Goal: Information Seeking & Learning: Learn about a topic

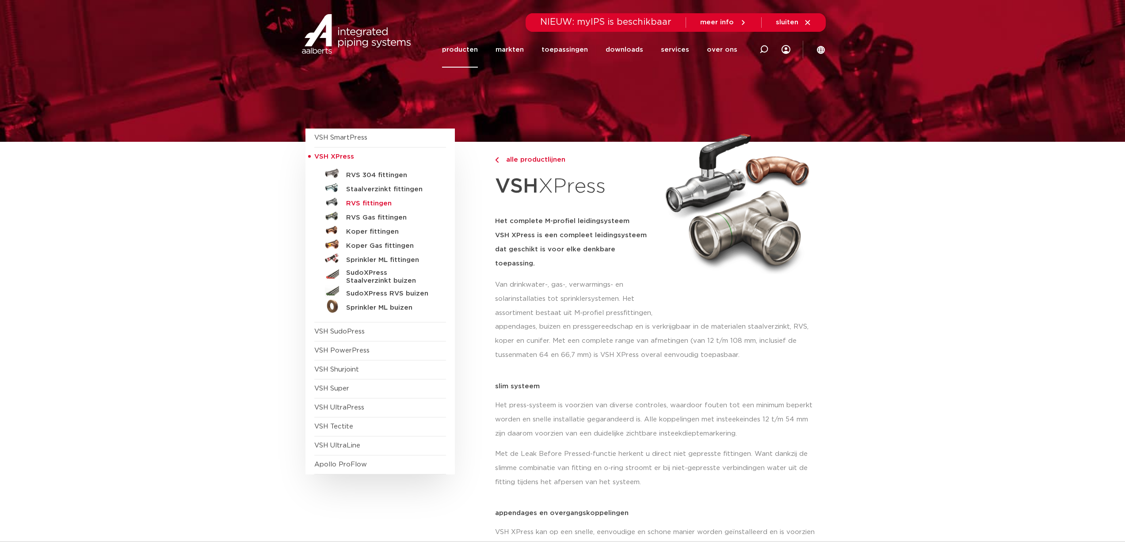
click at [372, 203] on h5 "RVS fittingen" at bounding box center [390, 204] width 88 height 8
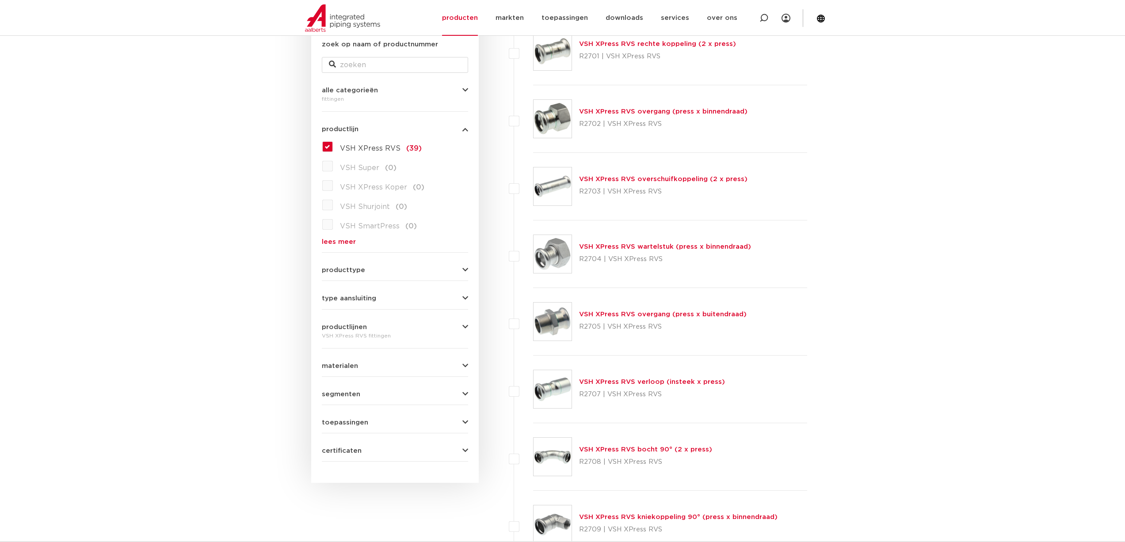
scroll to position [177, 0]
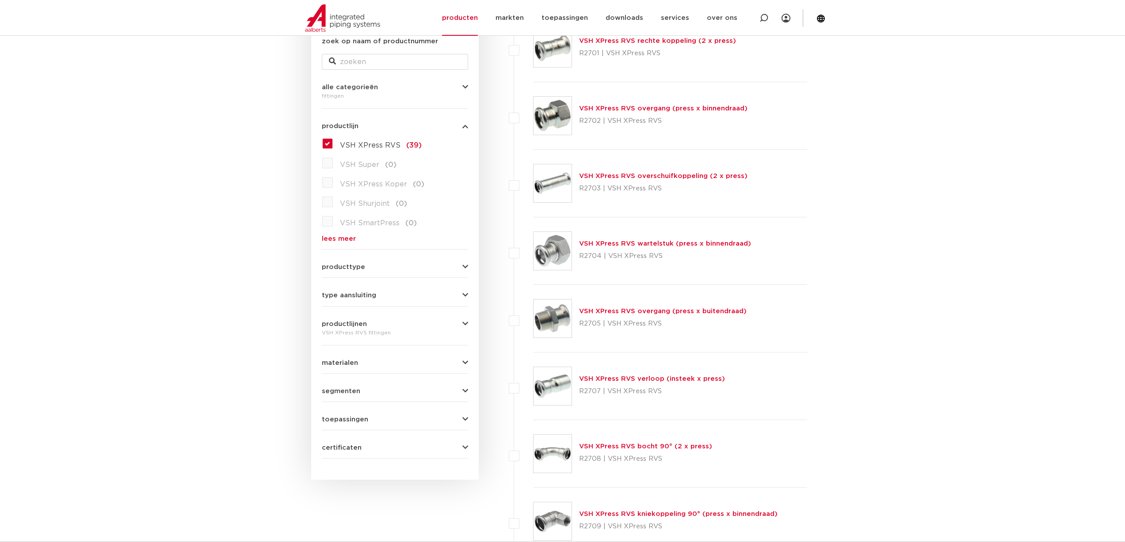
click at [344, 314] on div "productlijnen VSH XPress RVS fittingen VSH SmartPress maak een keuze VSH SmartP…" at bounding box center [395, 326] width 146 height 24
click at [347, 324] on span "productlijnen" at bounding box center [344, 324] width 45 height 7
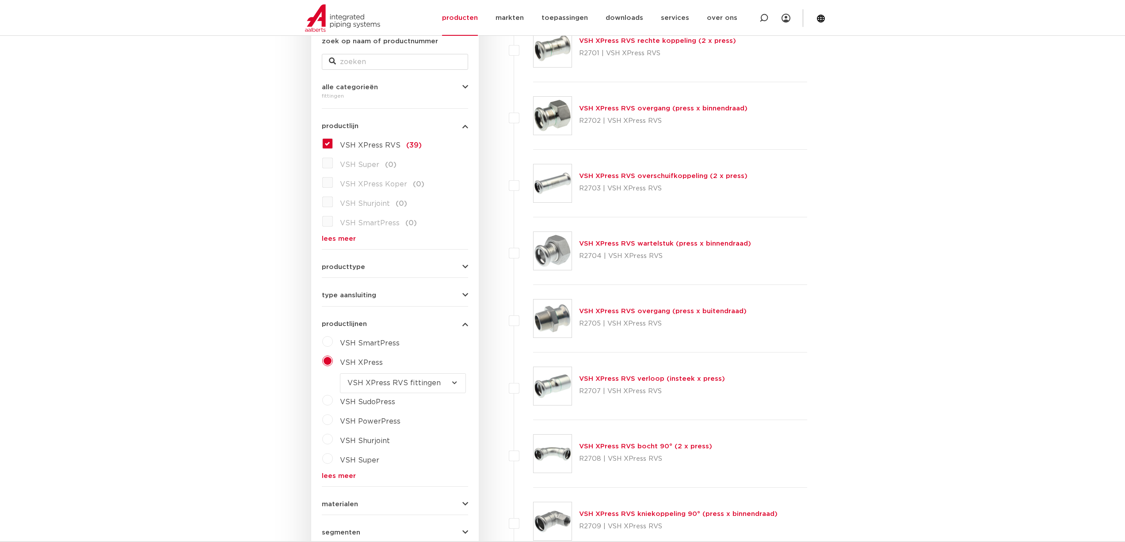
click at [333, 360] on label "VSH XPress" at bounding box center [358, 361] width 50 height 14
click at [333, 143] on label "VSH XPress RVS (39)" at bounding box center [377, 144] width 89 height 14
click at [0, 0] on input "VSH XPress RVS (39)" at bounding box center [0, 0] width 0 height 0
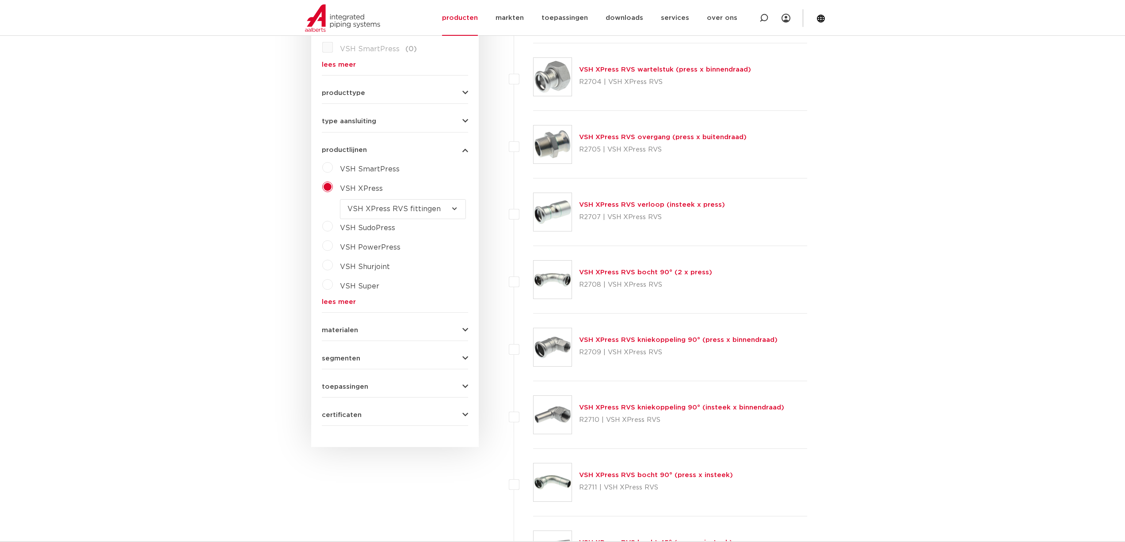
scroll to position [371, 0]
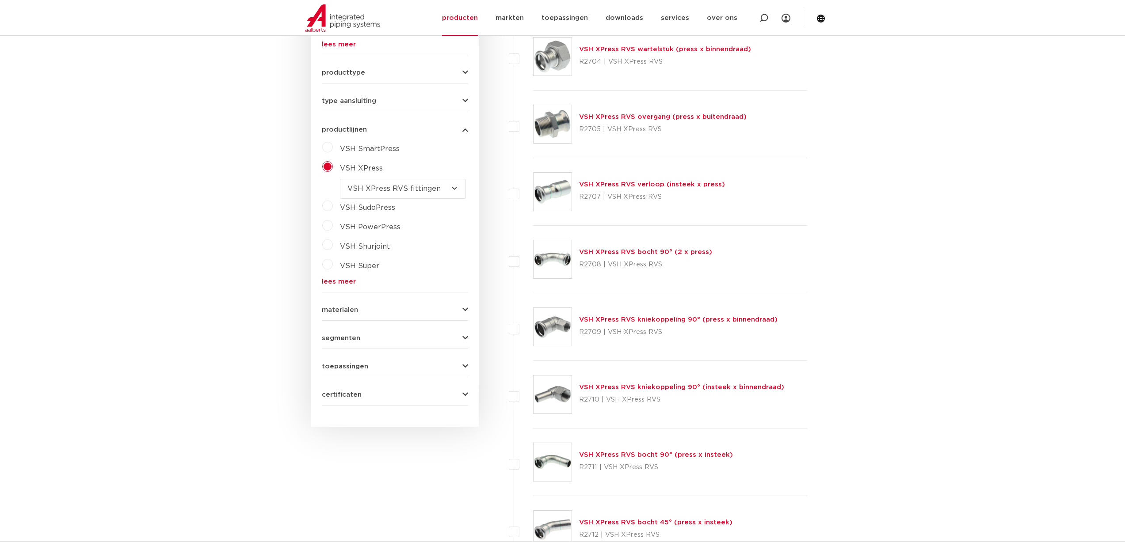
click at [355, 332] on div "segmenten utiliteitsbouw (38) industrie (34) scheepsbouw (34) brandbeveiliging …" at bounding box center [395, 335] width 146 height 14
click at [352, 335] on span "segmenten" at bounding box center [341, 338] width 38 height 7
click at [333, 394] on label "scheepsbouw (34)" at bounding box center [371, 395] width 77 height 14
click at [0, 0] on input "scheepsbouw (34)" at bounding box center [0, 0] width 0 height 0
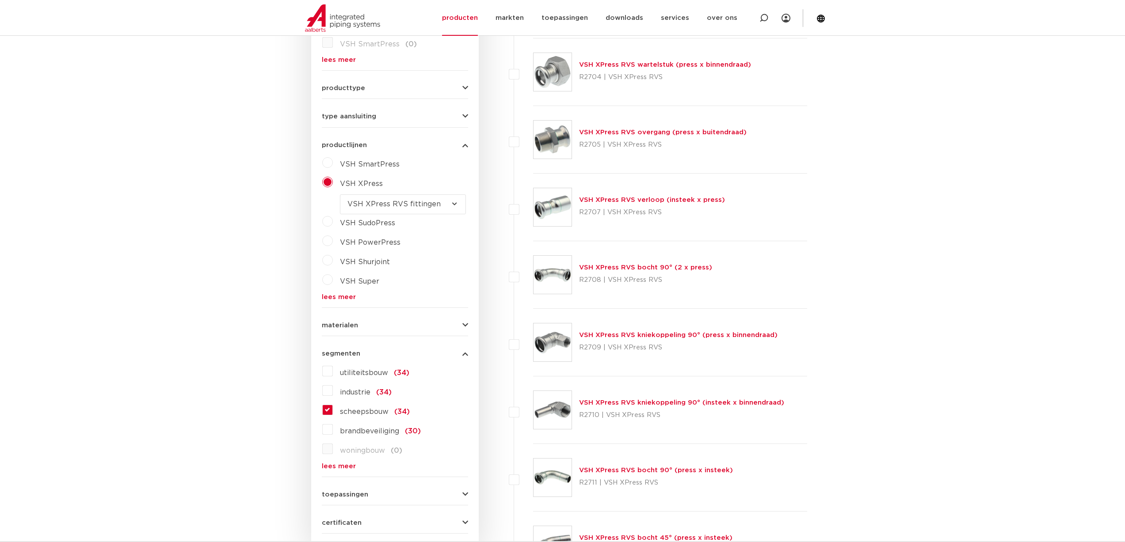
scroll to position [371, 0]
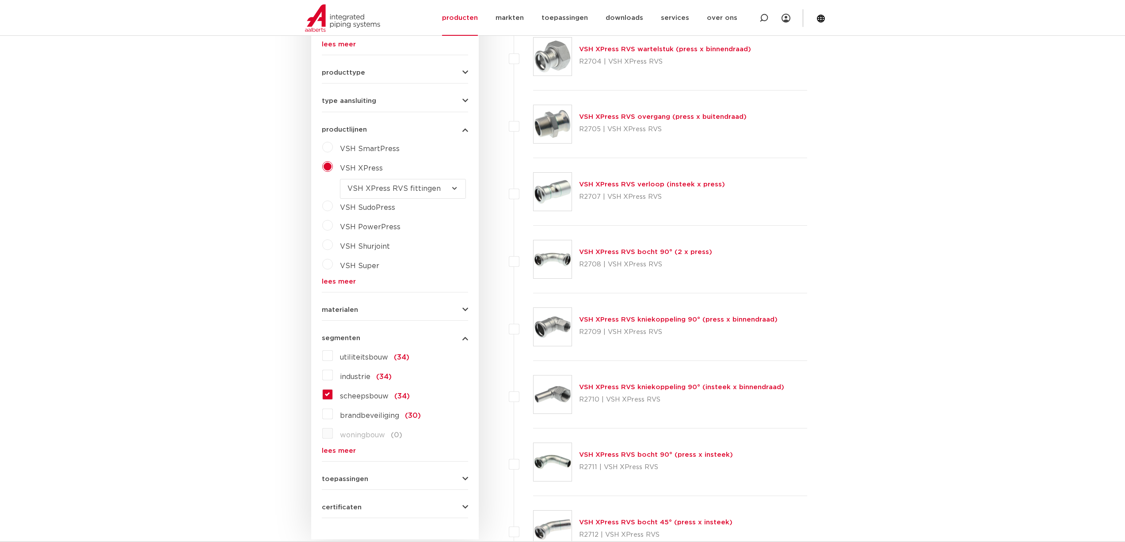
click at [333, 166] on label "VSH XPress" at bounding box center [358, 167] width 50 height 14
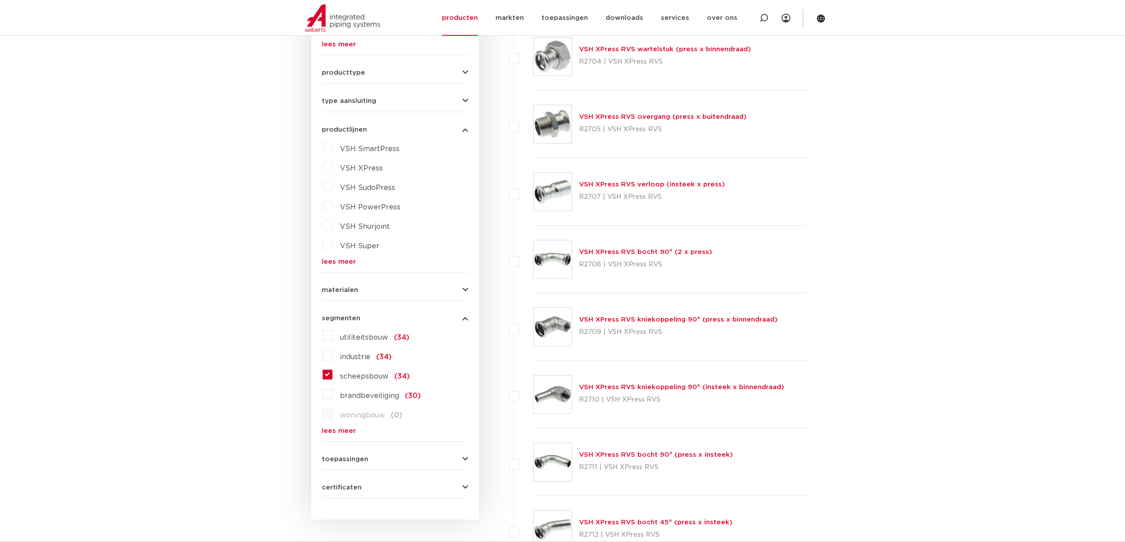
click at [333, 166] on label "VSH XPress" at bounding box center [358, 167] width 50 height 14
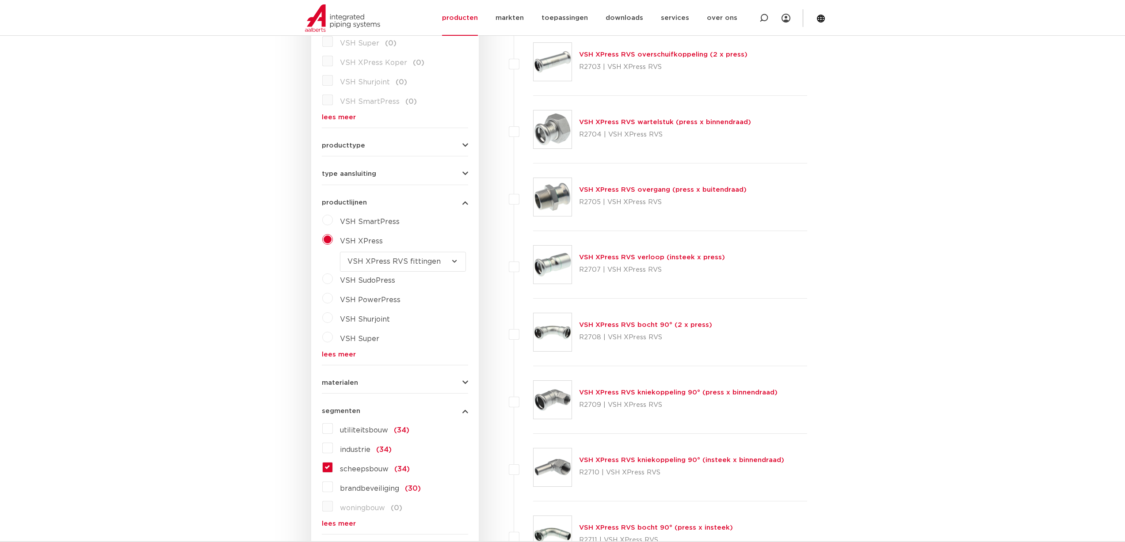
scroll to position [283, 0]
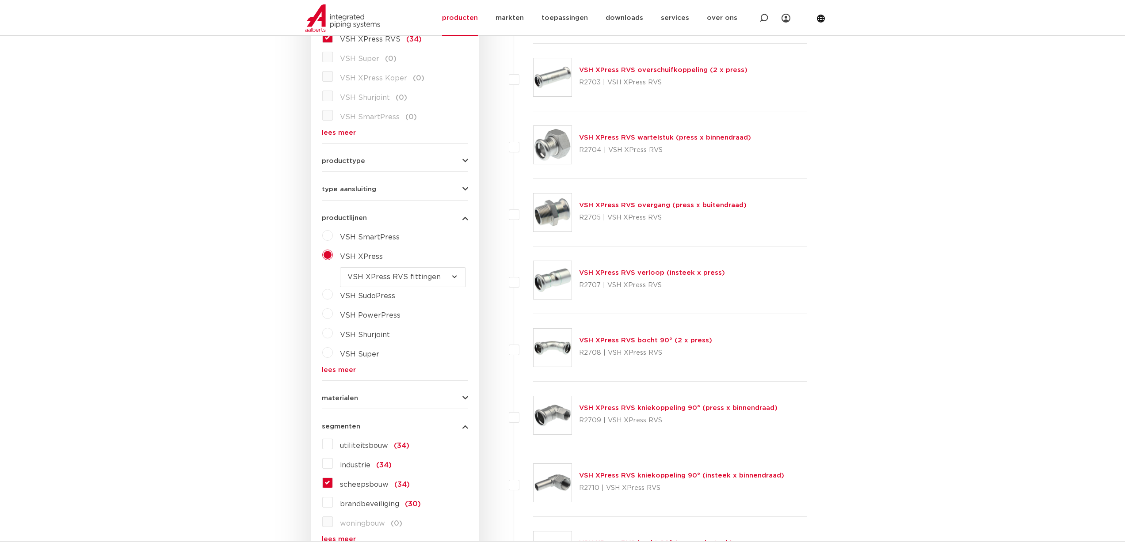
click at [402, 279] on select "maak een keuze VSH XPress RVS 304 fittingen VSH XPress Staalverzinkt fittingen …" at bounding box center [403, 277] width 126 height 20
click at [350, 164] on span "producttype" at bounding box center [343, 161] width 43 height 7
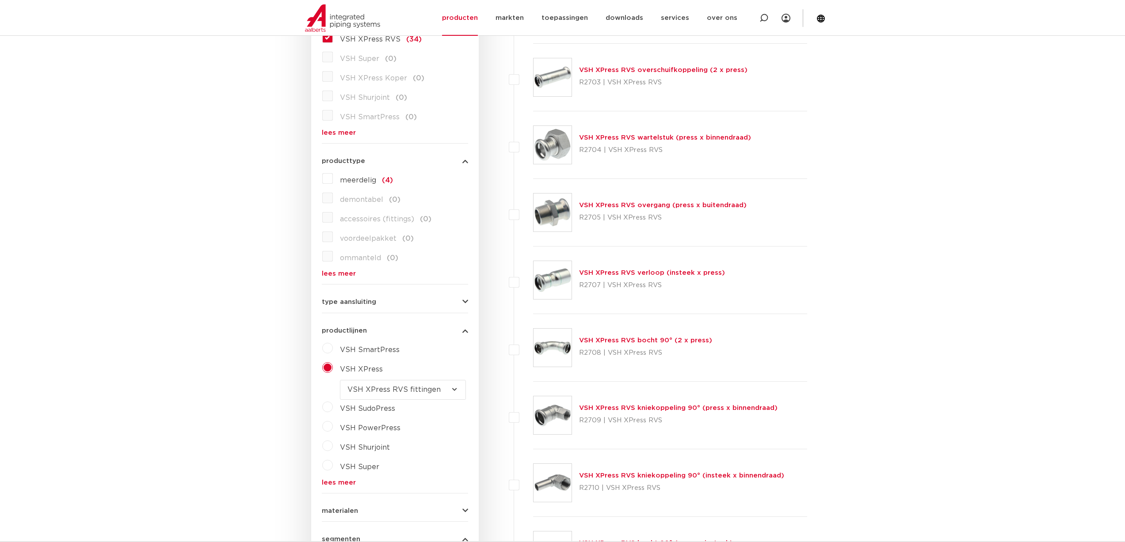
click at [329, 273] on link "lees meer" at bounding box center [395, 274] width 146 height 7
click at [346, 339] on span "type aansluiting" at bounding box center [349, 341] width 54 height 7
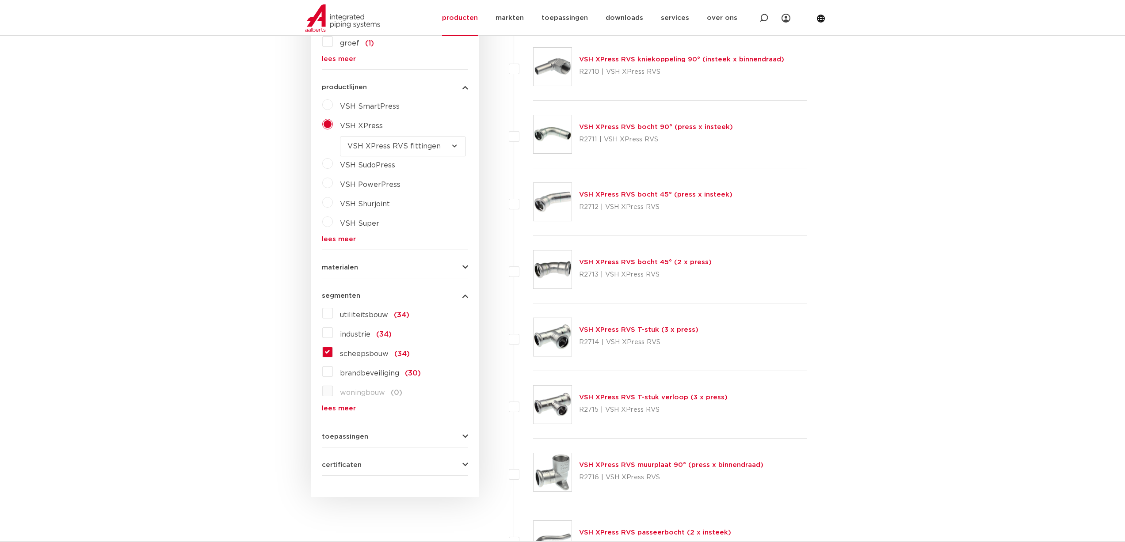
scroll to position [725, 0]
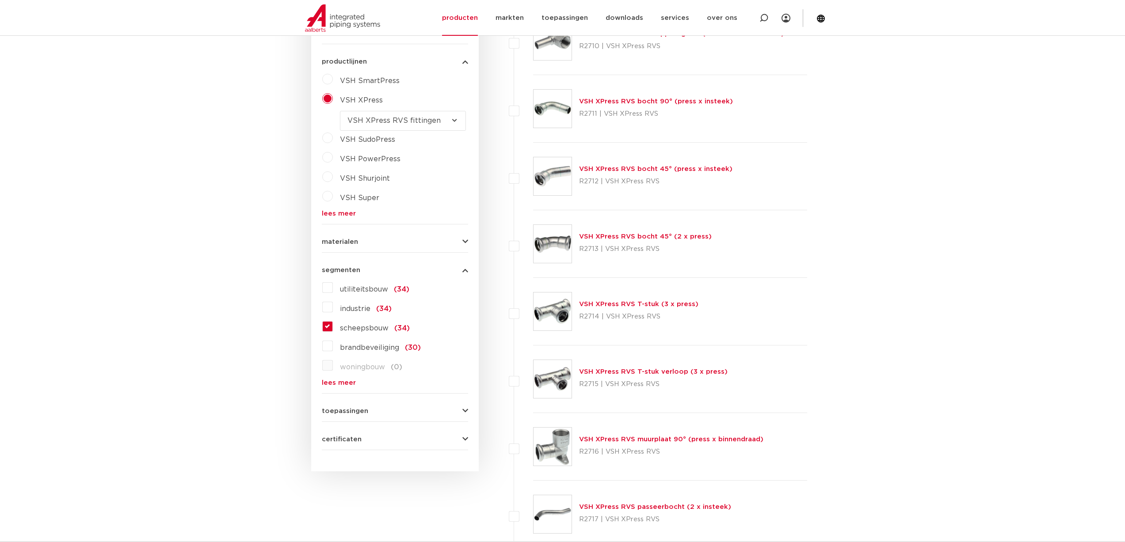
click at [385, 407] on div "toepassingen verwarming (34) perslucht (32) koeling (34) drinkwater (32) vacuüm…" at bounding box center [395, 408] width 146 height 14
click at [336, 414] on span "toepassingen" at bounding box center [345, 411] width 46 height 7
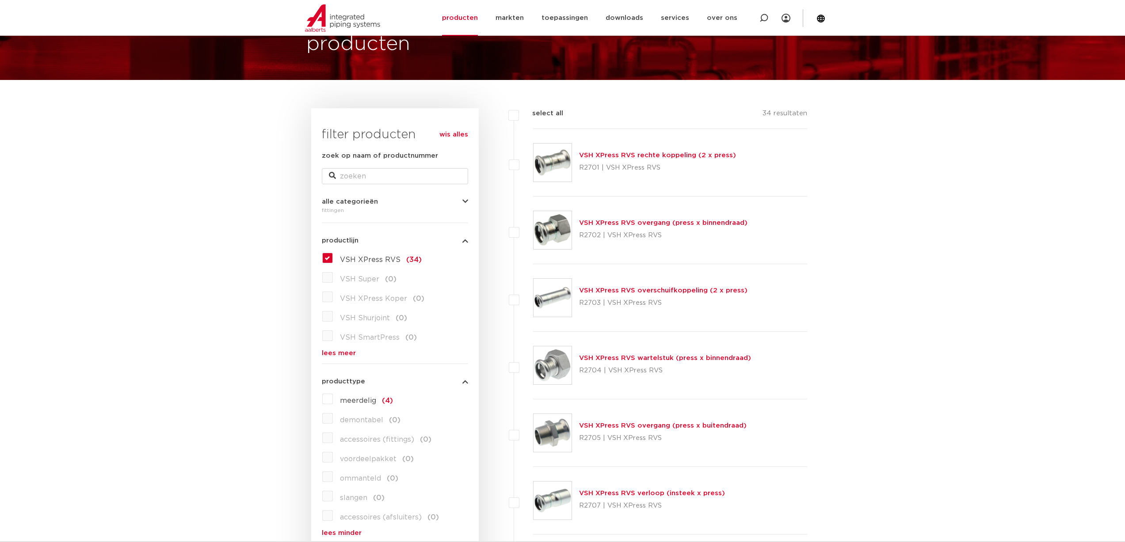
scroll to position [62, 0]
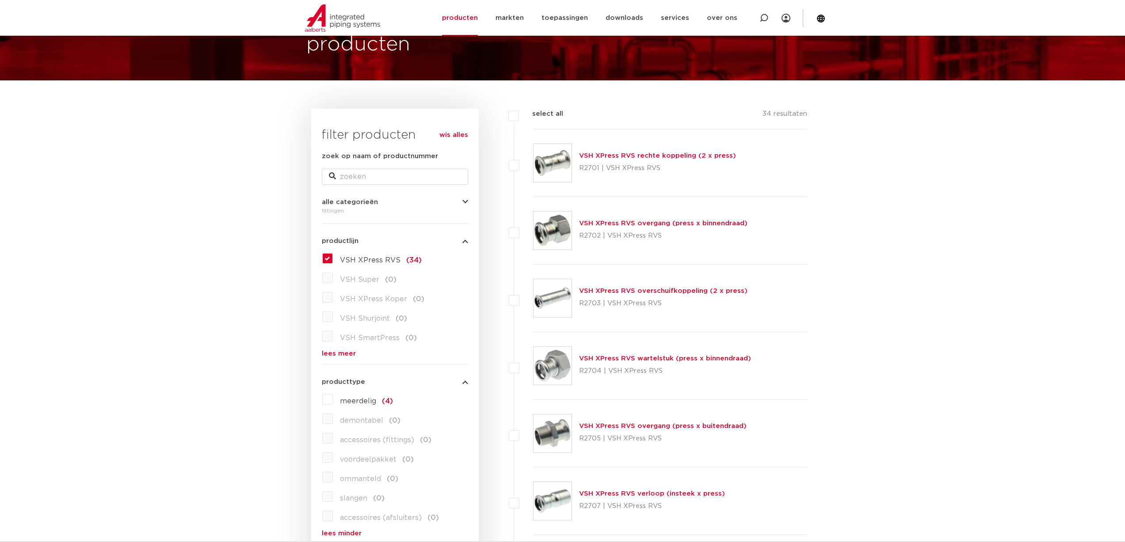
click at [333, 255] on label "VSH XPress RVS (34)" at bounding box center [377, 259] width 89 height 14
click at [0, 0] on input "VSH XPress RVS (34)" at bounding box center [0, 0] width 0 height 0
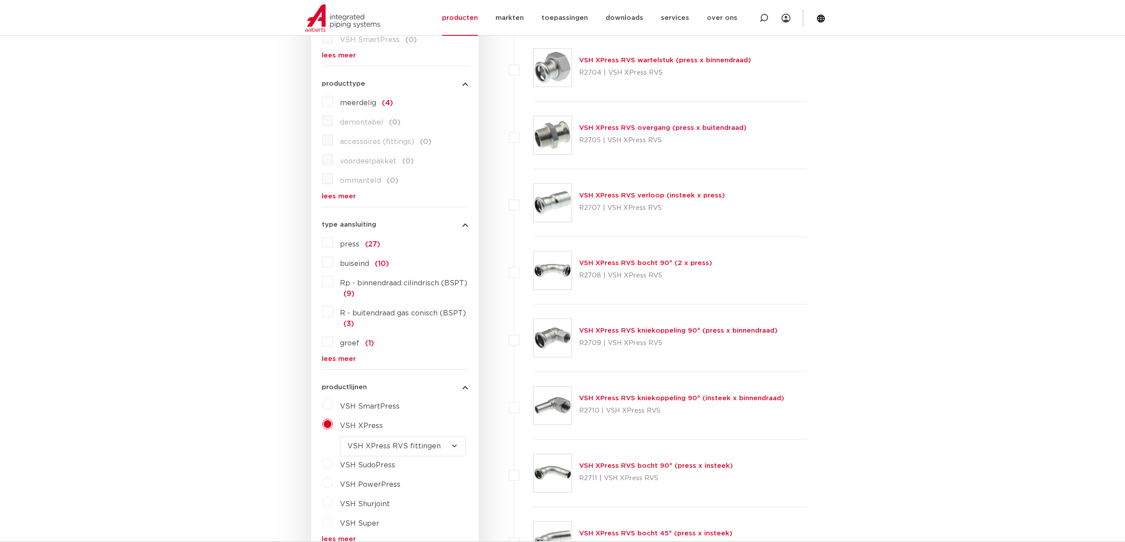
scroll to position [371, 0]
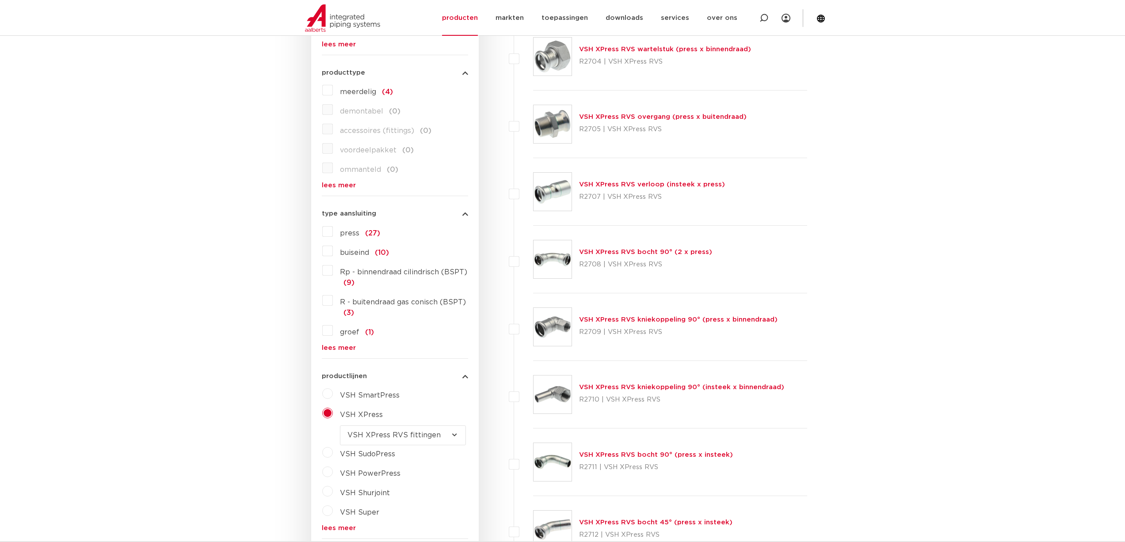
click at [333, 413] on label "VSH XPress" at bounding box center [358, 413] width 50 height 14
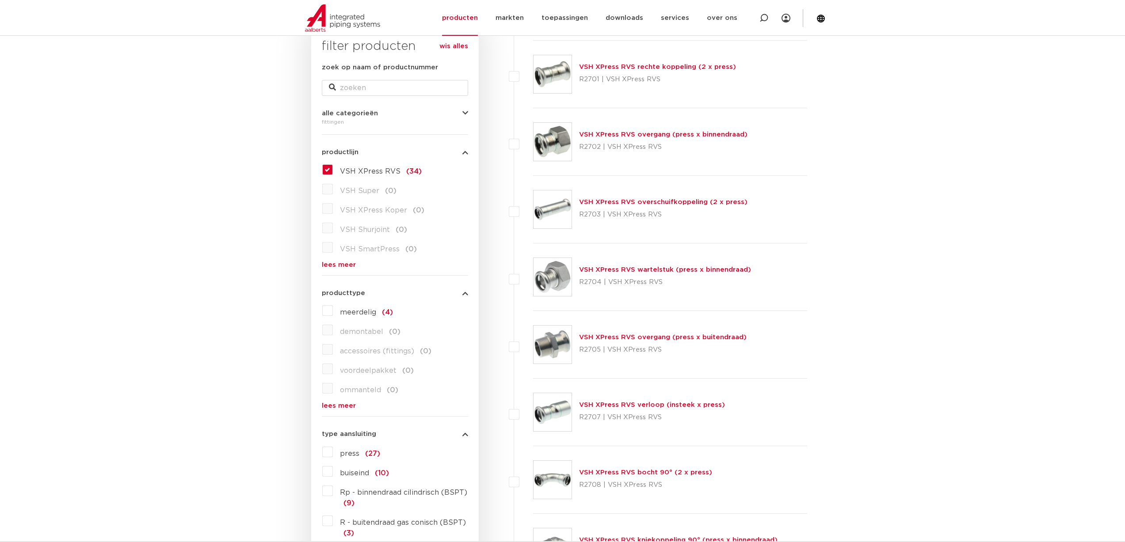
scroll to position [150, 0]
click at [342, 408] on link "lees meer" at bounding box center [395, 406] width 146 height 7
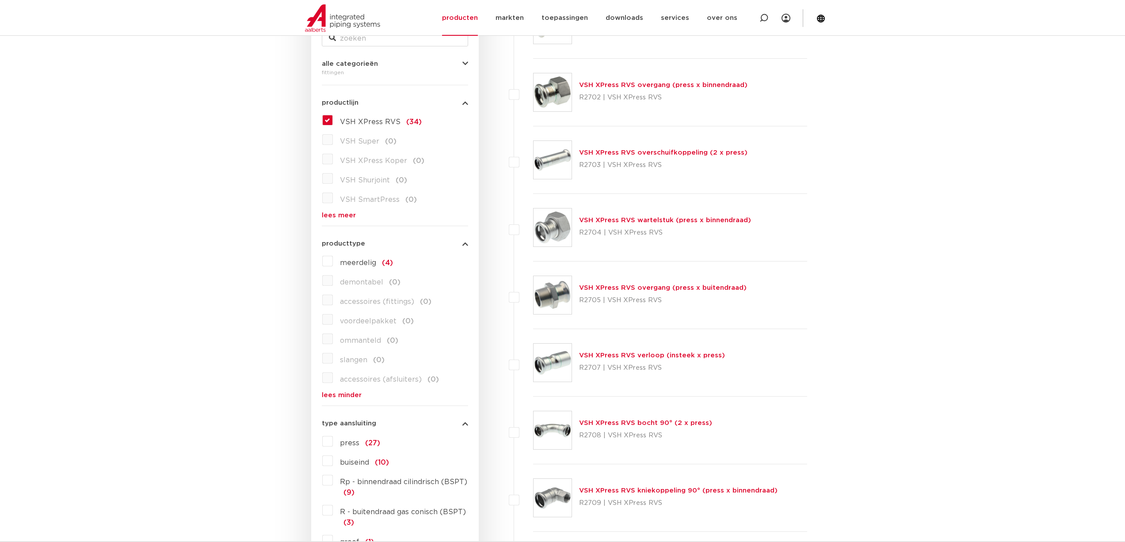
scroll to position [221, 0]
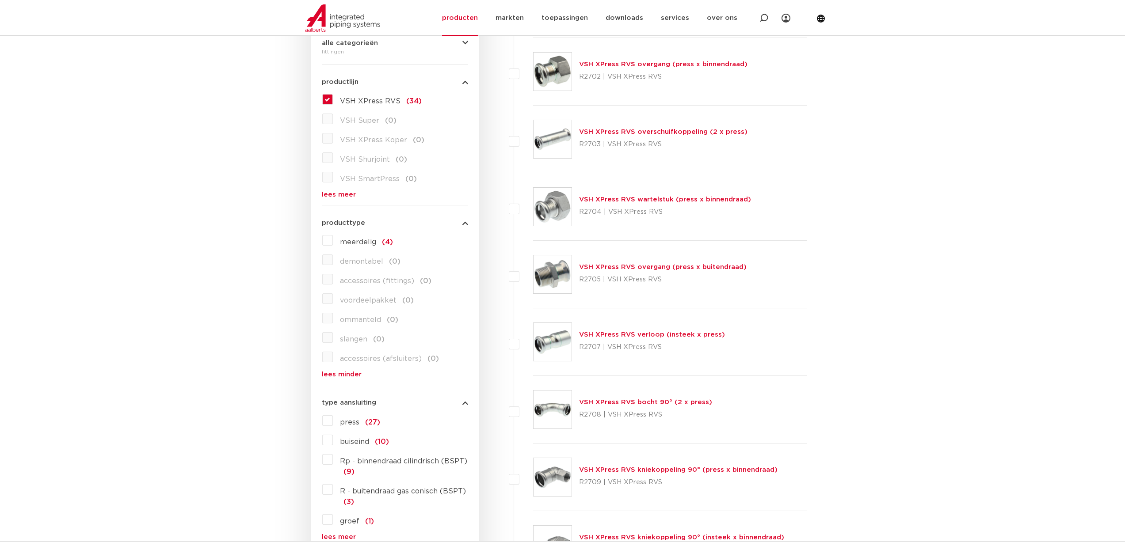
click at [333, 238] on label "meerdelig (4)" at bounding box center [363, 240] width 60 height 14
click at [0, 0] on input "meerdelig (4)" at bounding box center [0, 0] width 0 height 0
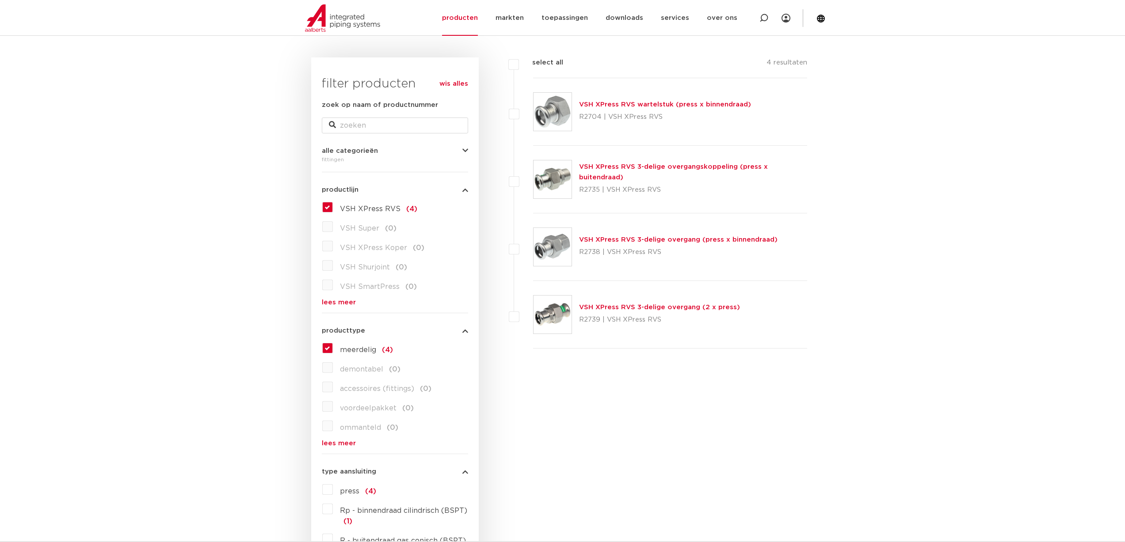
scroll to position [44, 0]
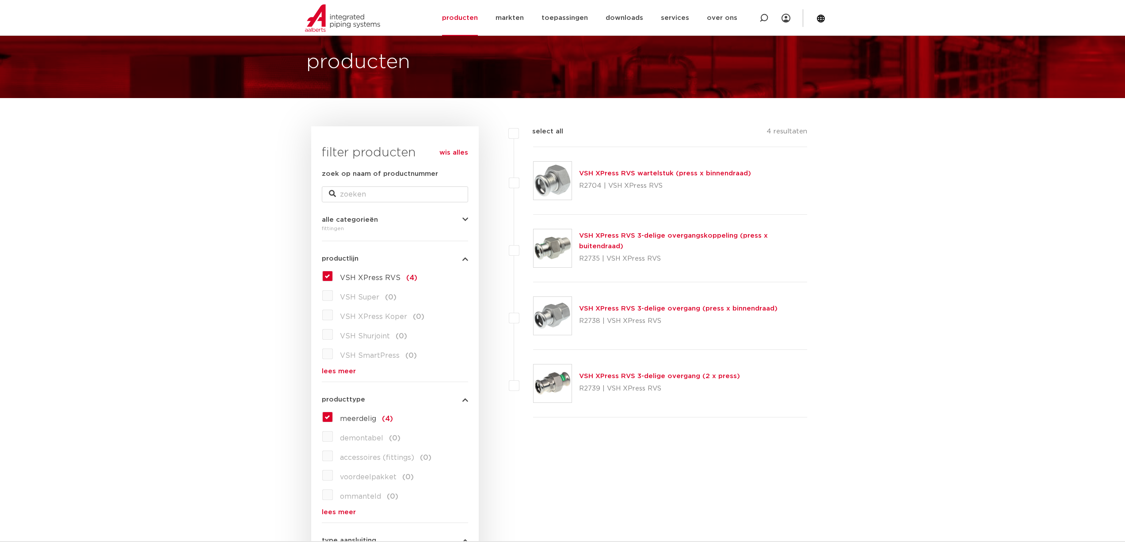
click at [333, 420] on label "meerdelig (4)" at bounding box center [363, 417] width 60 height 14
click at [0, 0] on input "meerdelig (4)" at bounding box center [0, 0] width 0 height 0
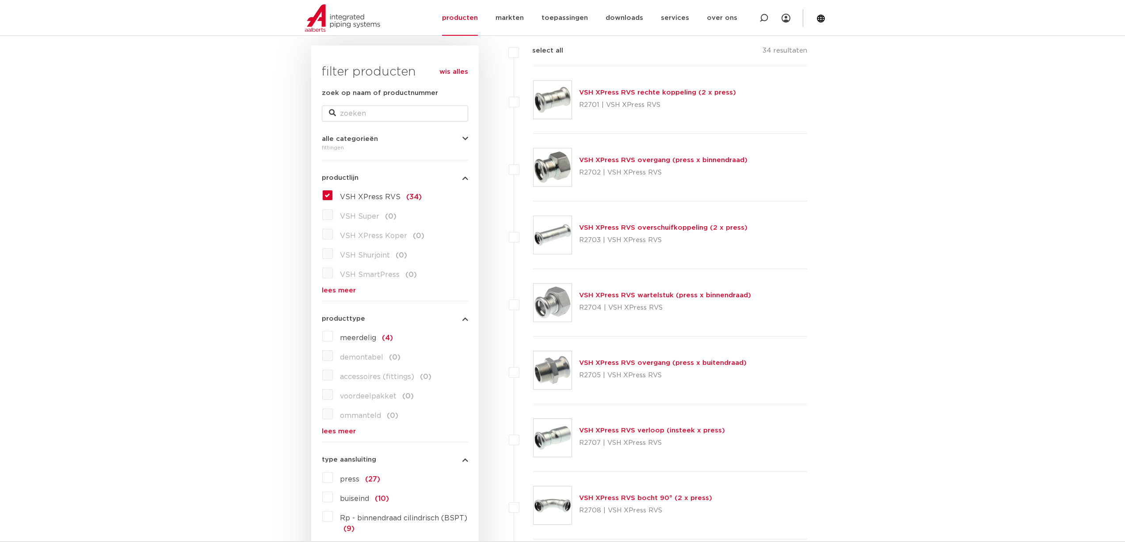
scroll to position [88, 0]
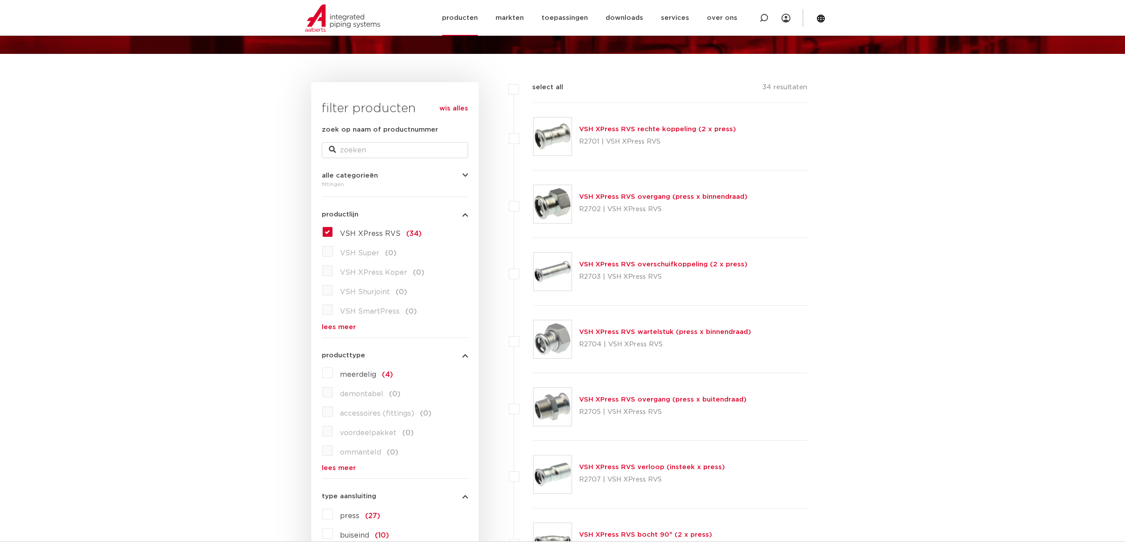
click at [464, 15] on link "producten" at bounding box center [460, 18] width 36 height 36
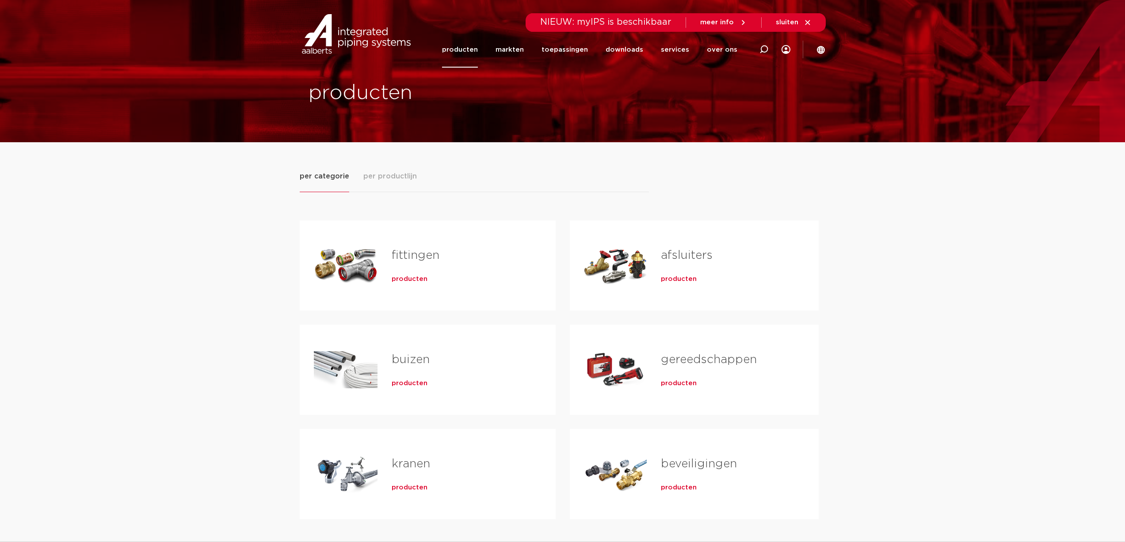
click at [693, 258] on link "afsluiters" at bounding box center [687, 255] width 52 height 11
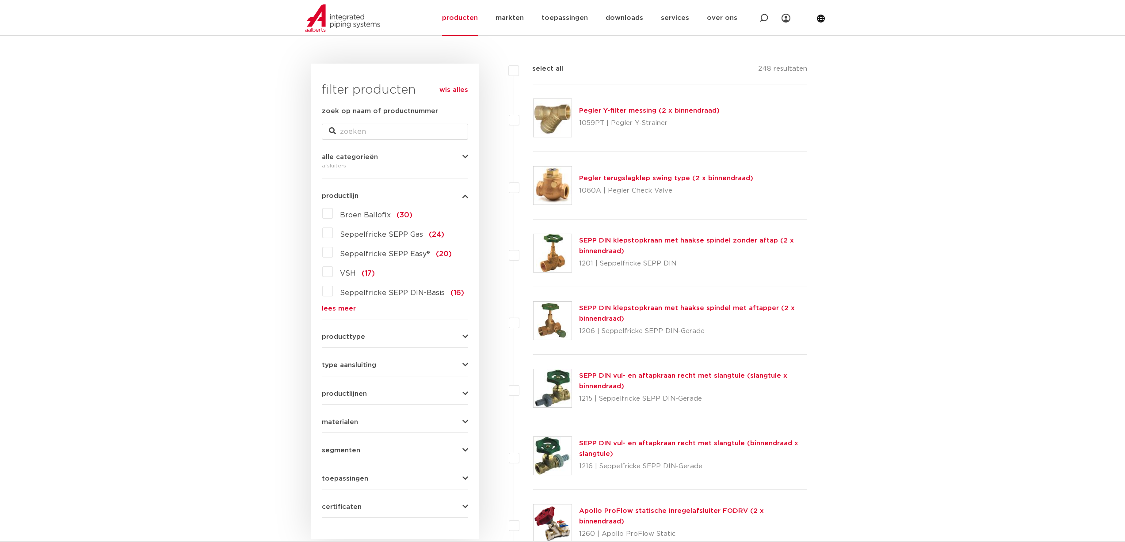
scroll to position [133, 0]
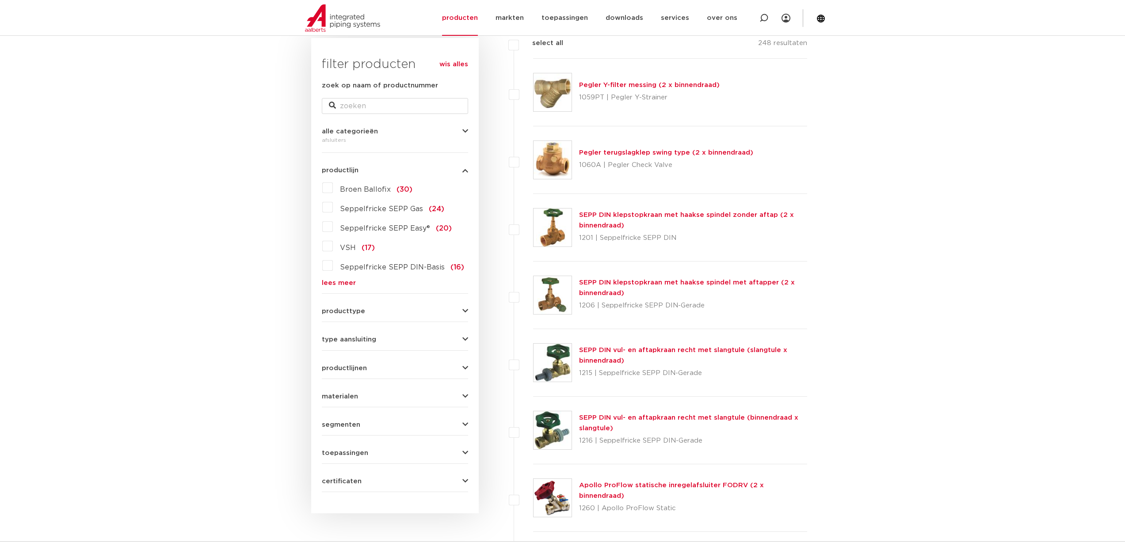
click at [459, 315] on form "zoek op naam of productnummer alle categorieën afsluiters [GEOGRAPHIC_DATA] afs…" at bounding box center [395, 286] width 146 height 412
click at [461, 314] on button "producttype" at bounding box center [395, 311] width 146 height 7
click at [334, 421] on link "lees meer" at bounding box center [395, 424] width 146 height 7
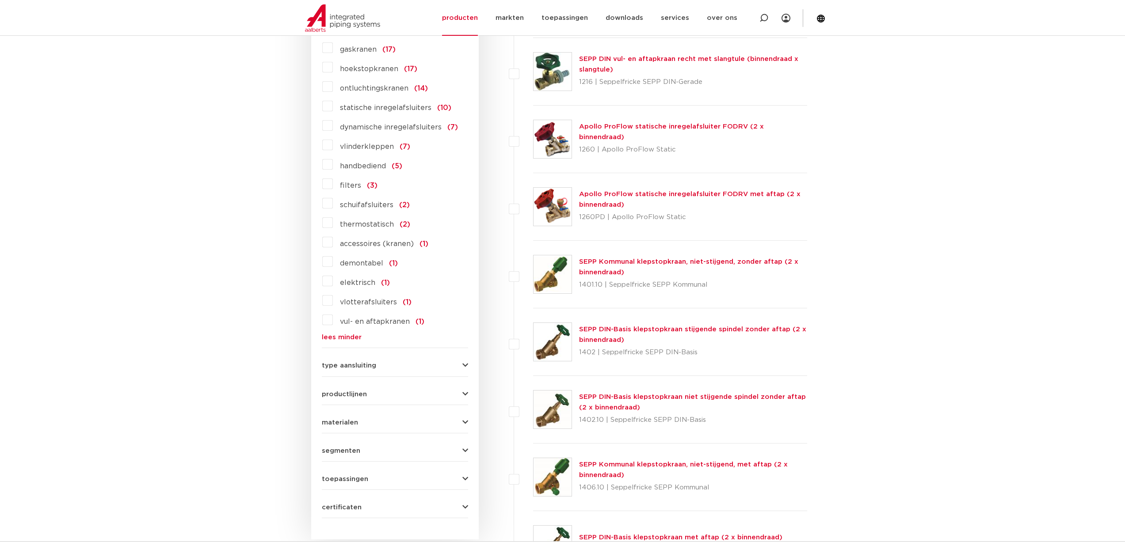
scroll to position [619, 0]
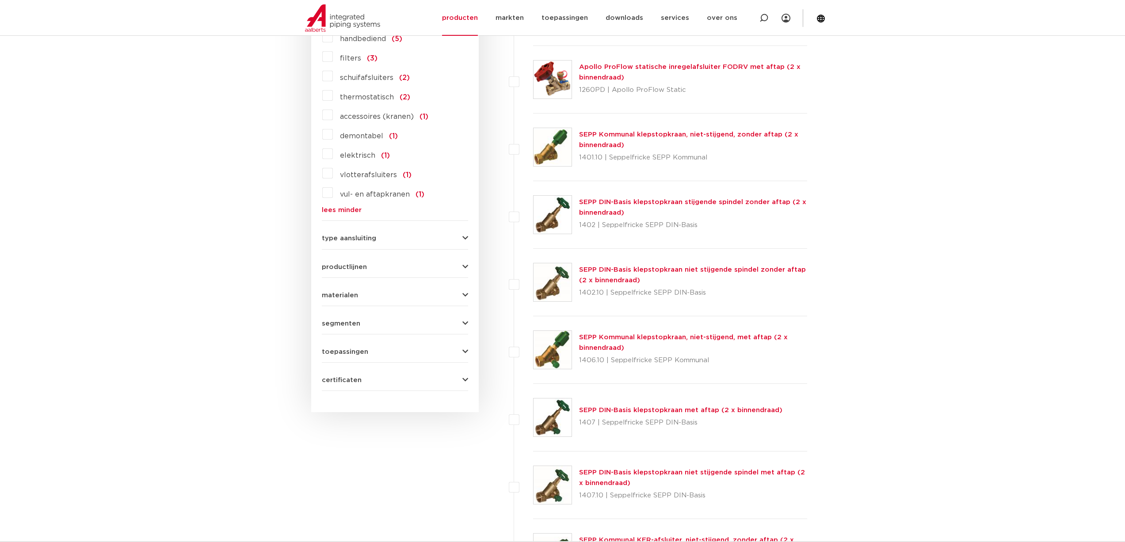
click at [407, 237] on button "type aansluiting" at bounding box center [395, 238] width 146 height 7
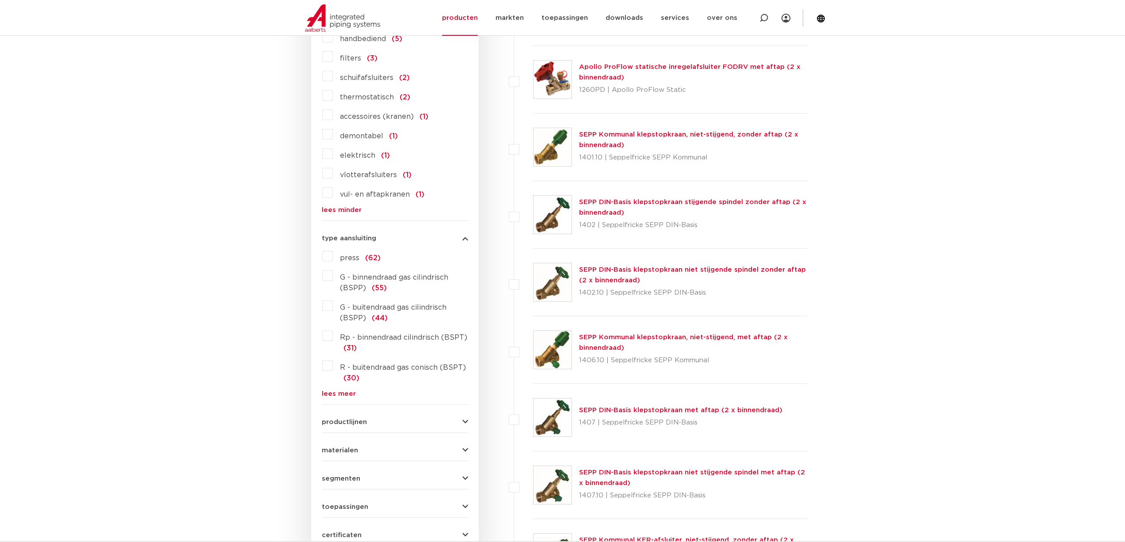
click at [356, 419] on span "productlijnen" at bounding box center [344, 422] width 45 height 7
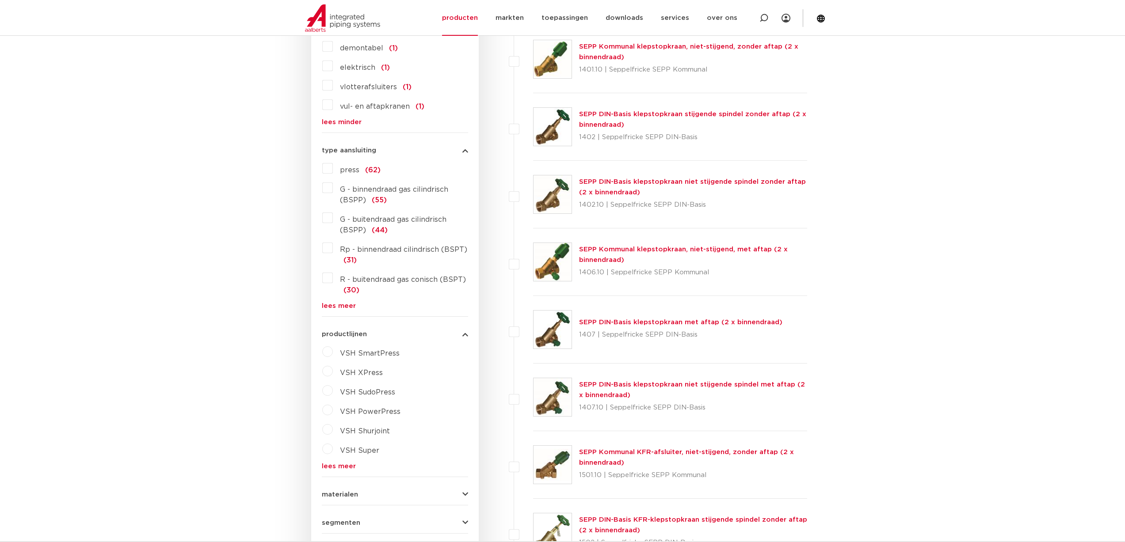
scroll to position [707, 0]
click at [333, 371] on label "VSH XPress" at bounding box center [358, 371] width 50 height 14
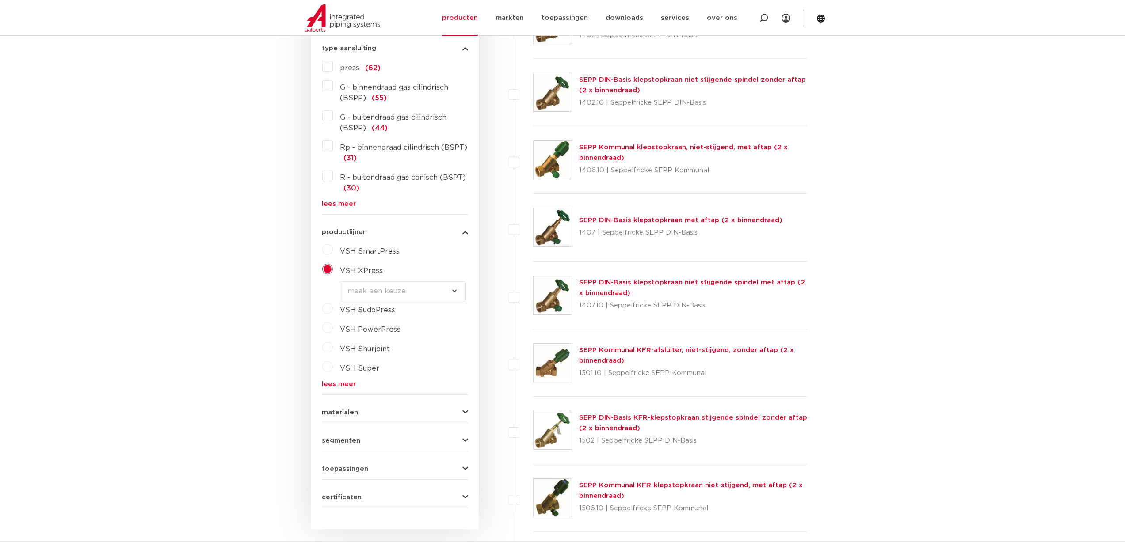
scroll to position [884, 0]
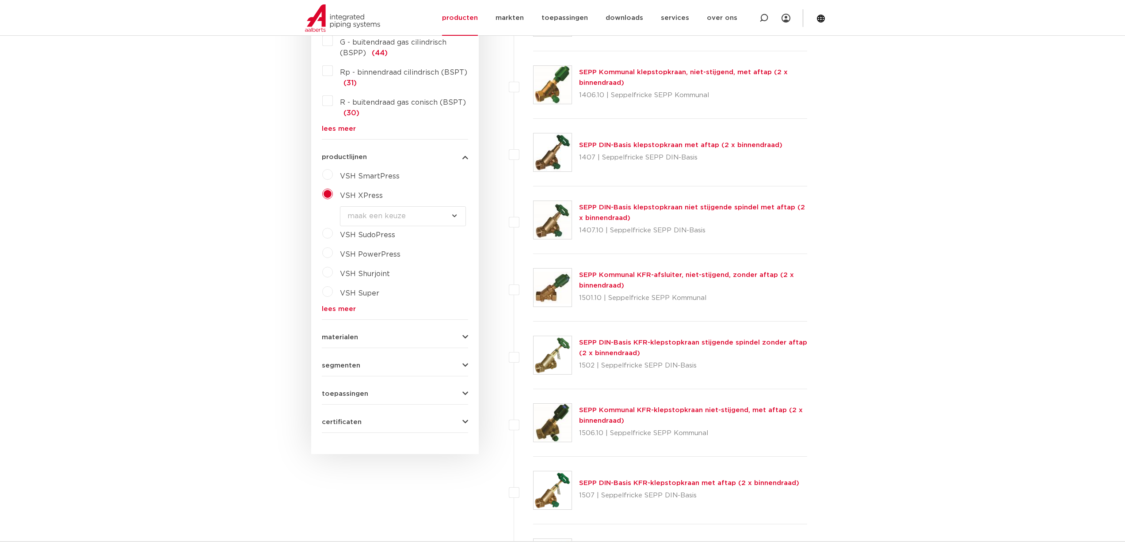
click at [343, 368] on span "segmenten" at bounding box center [341, 365] width 38 height 7
click at [333, 423] on label "scheepsbouw (35)" at bounding box center [371, 422] width 76 height 14
click at [0, 0] on input "scheepsbouw (35)" at bounding box center [0, 0] width 0 height 0
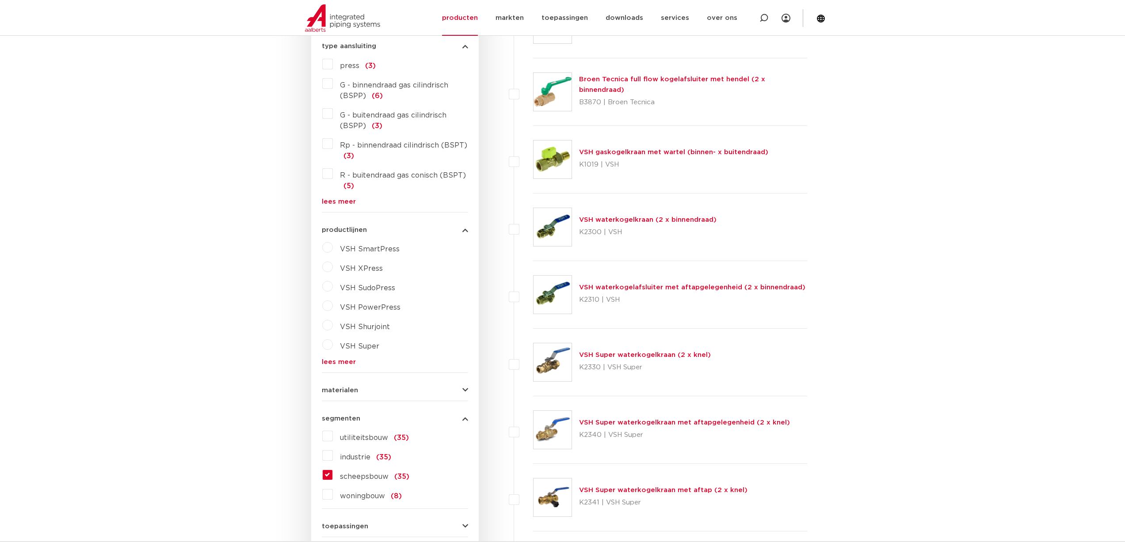
scroll to position [530, 0]
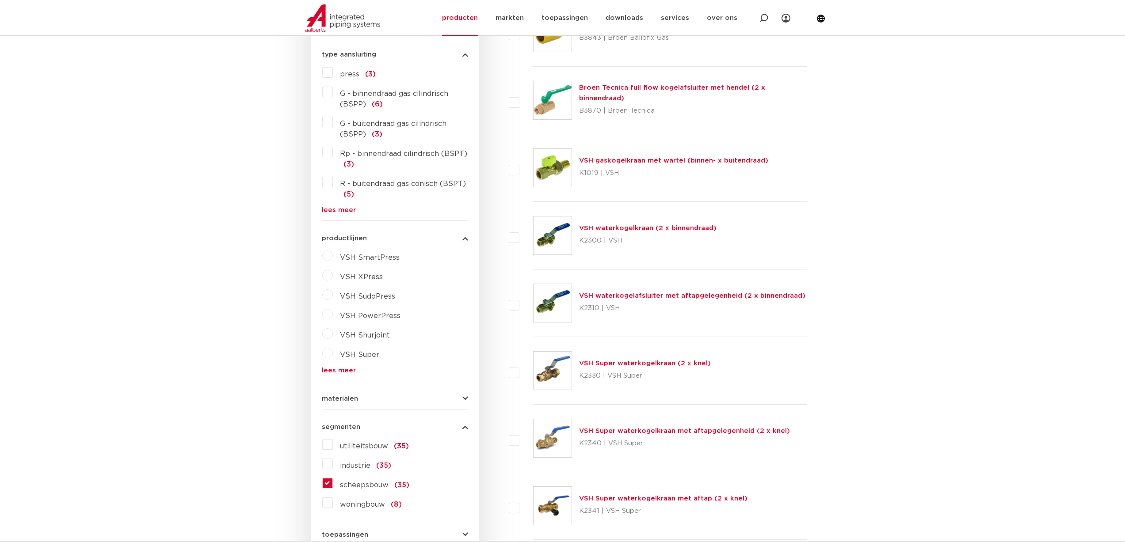
click at [354, 401] on span "materialen" at bounding box center [340, 399] width 36 height 7
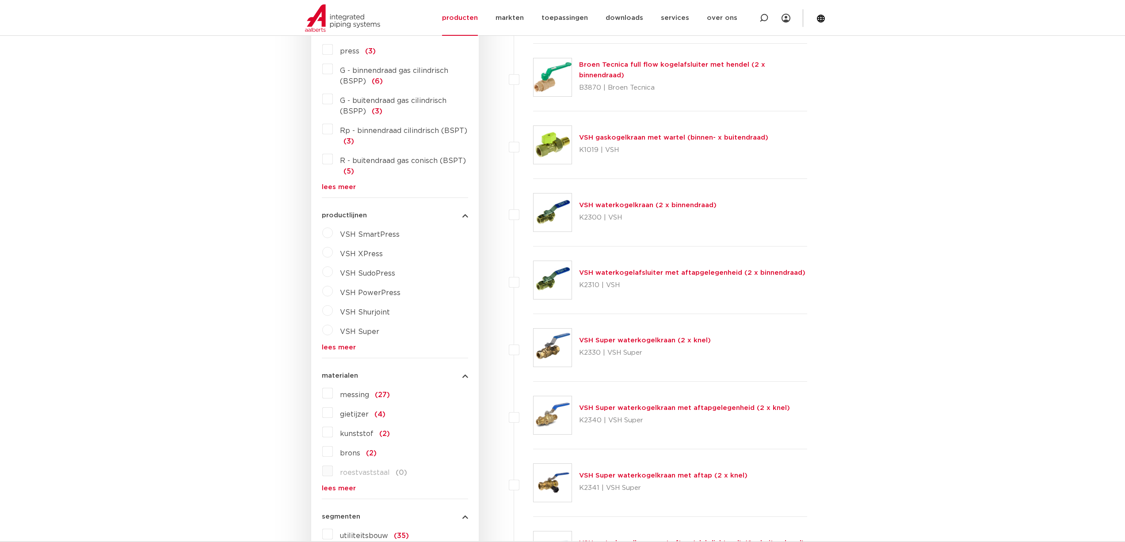
scroll to position [619, 0]
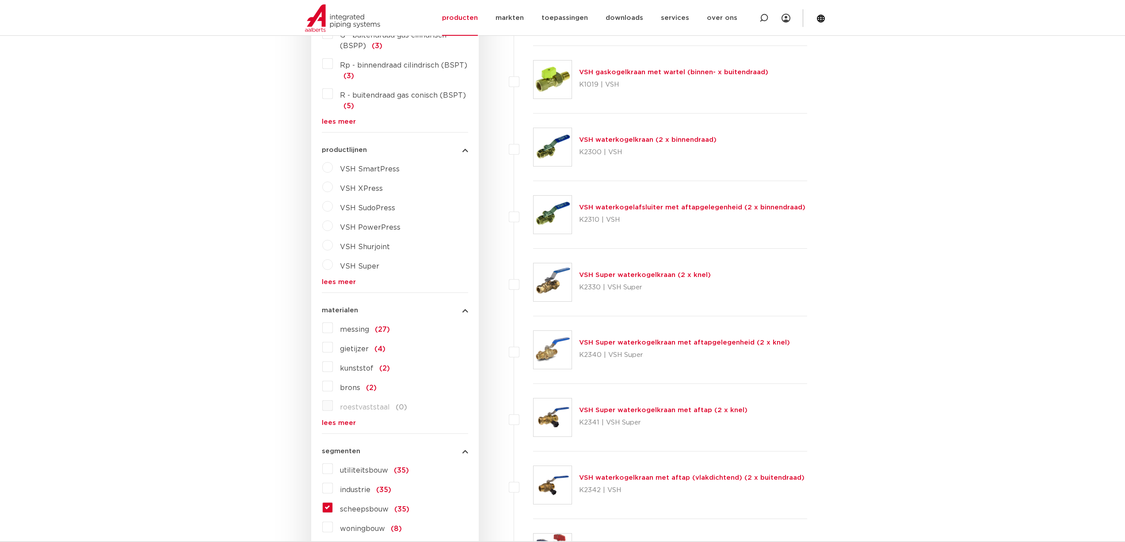
click at [329, 420] on link "lees meer" at bounding box center [395, 423] width 146 height 7
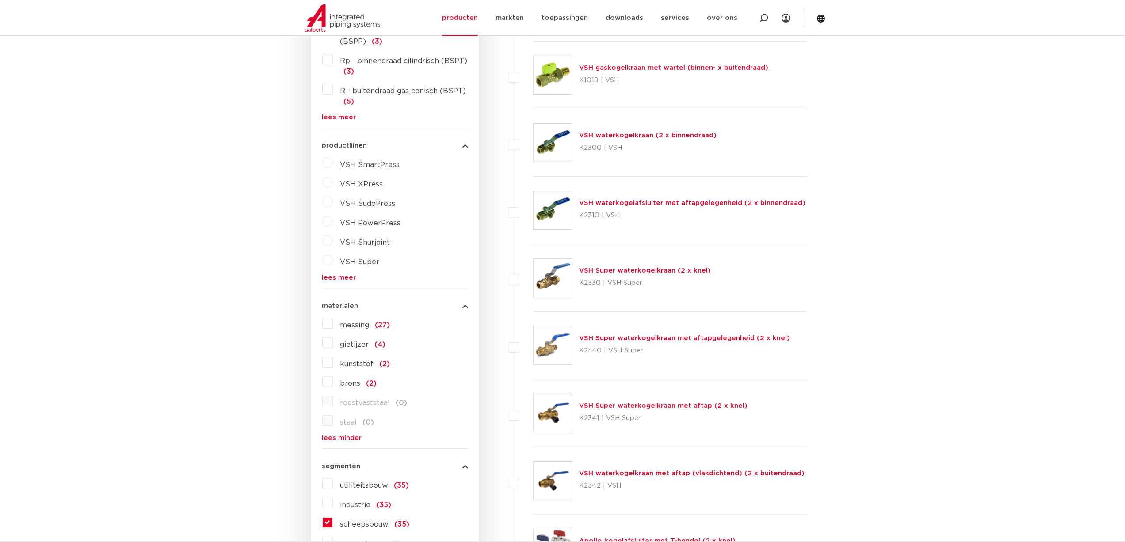
scroll to position [486, 0]
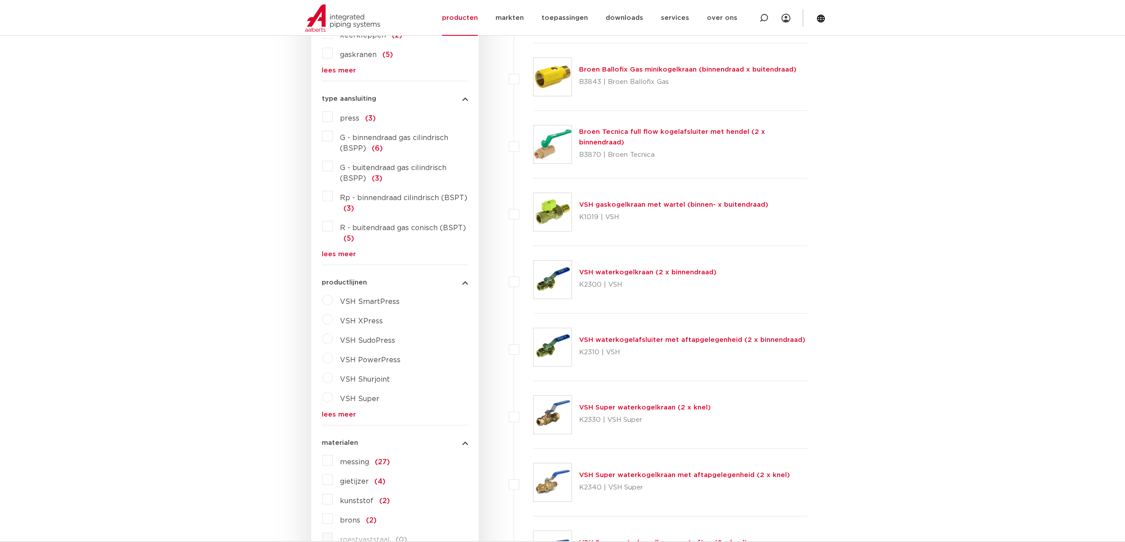
click at [333, 412] on link "lees meer" at bounding box center [395, 415] width 146 height 7
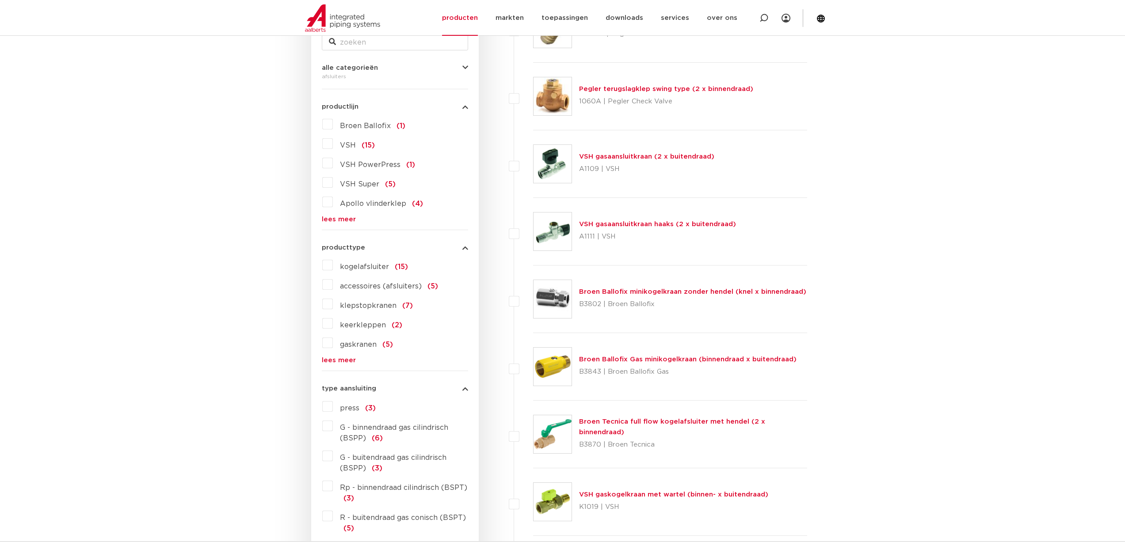
scroll to position [133, 0]
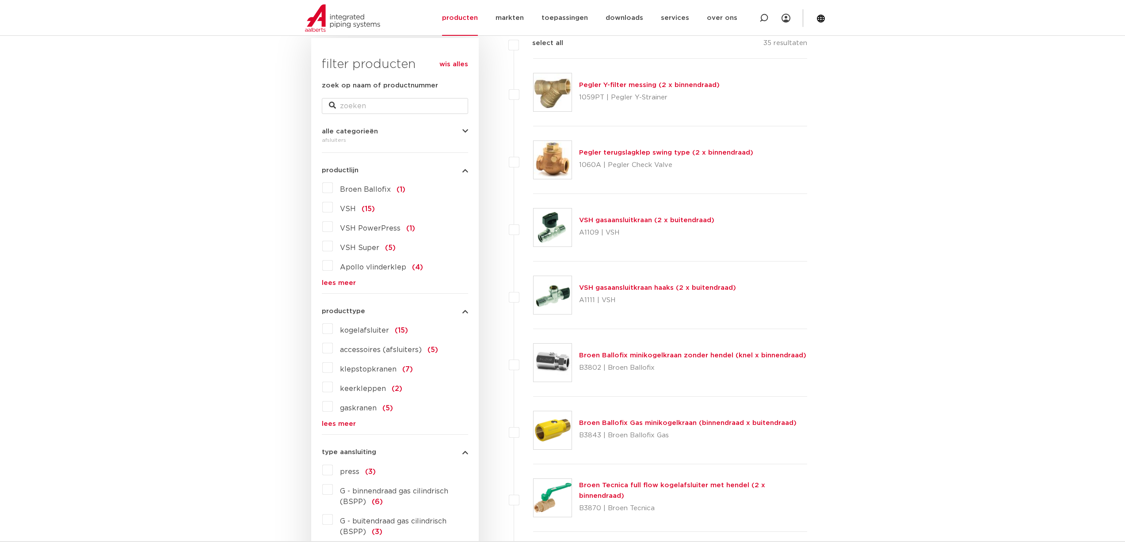
click at [333, 424] on link "lees meer" at bounding box center [395, 424] width 146 height 7
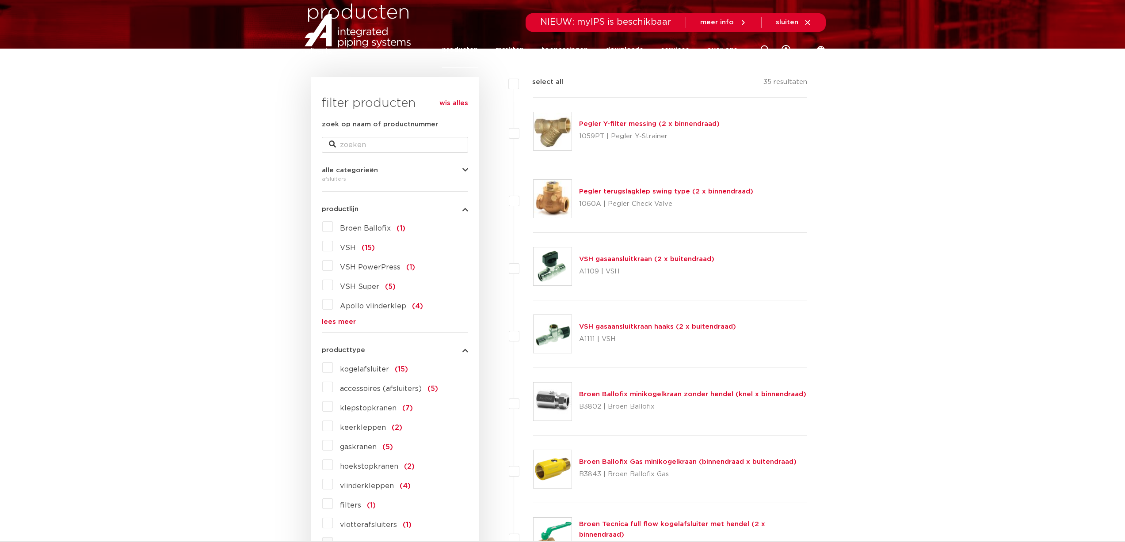
scroll to position [0, 0]
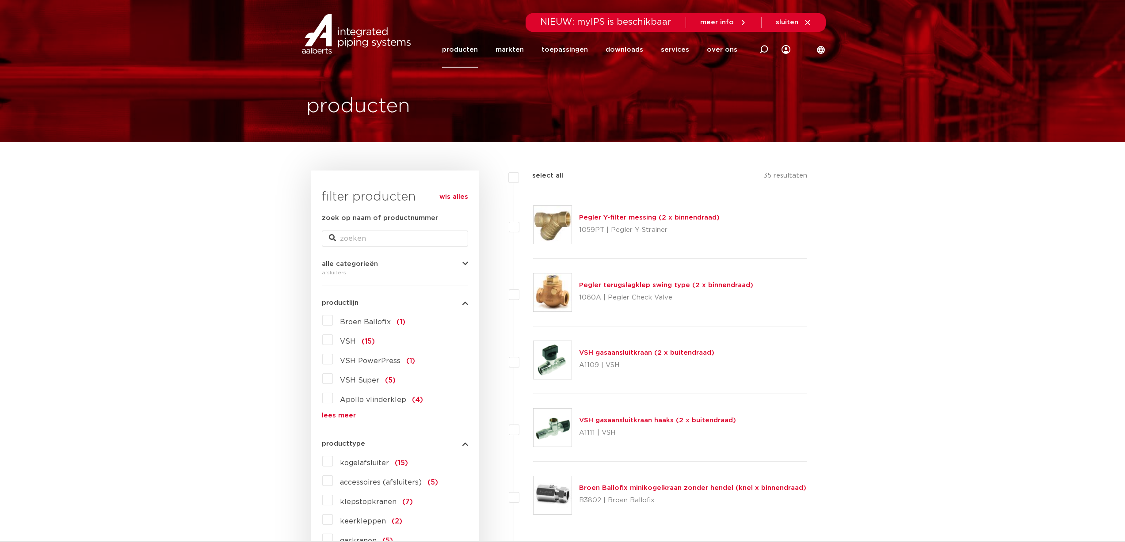
click at [324, 415] on link "lees meer" at bounding box center [395, 415] width 146 height 7
click at [465, 198] on link "wis alles" at bounding box center [453, 197] width 29 height 11
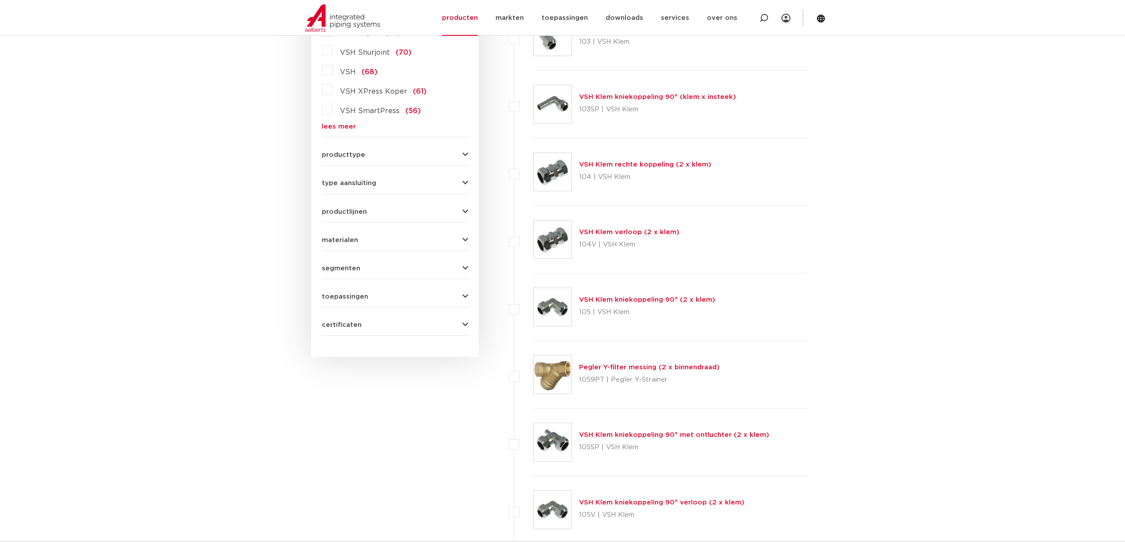
scroll to position [530, 0]
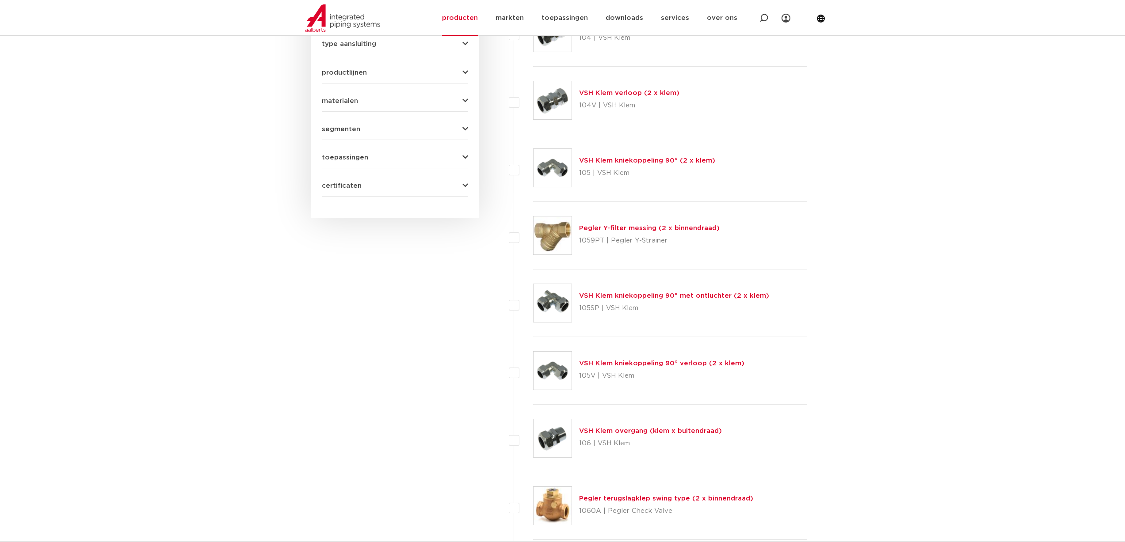
click at [378, 156] on button "toepassingen" at bounding box center [395, 157] width 146 height 7
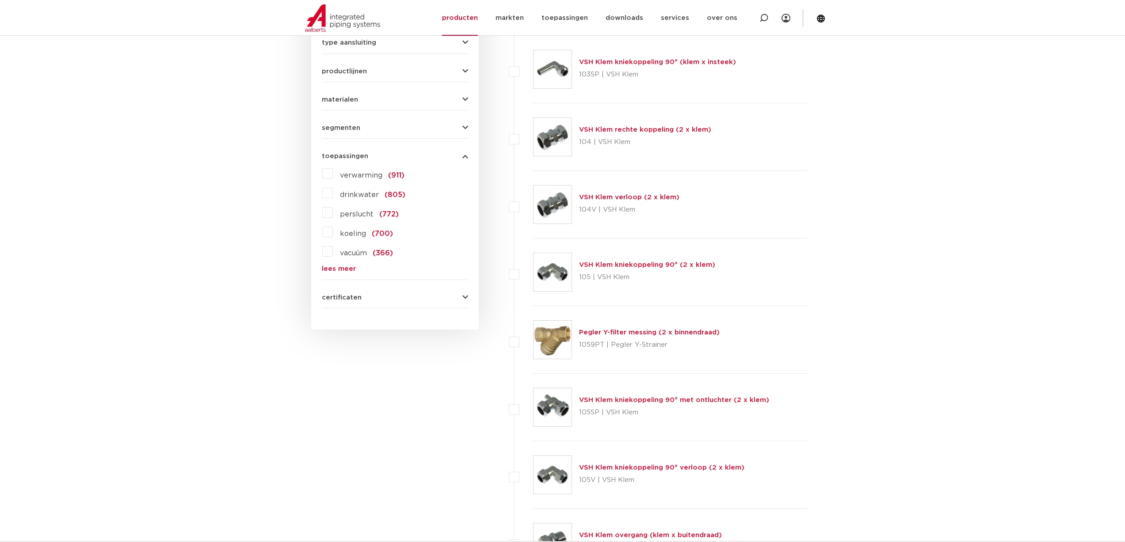
scroll to position [418, 0]
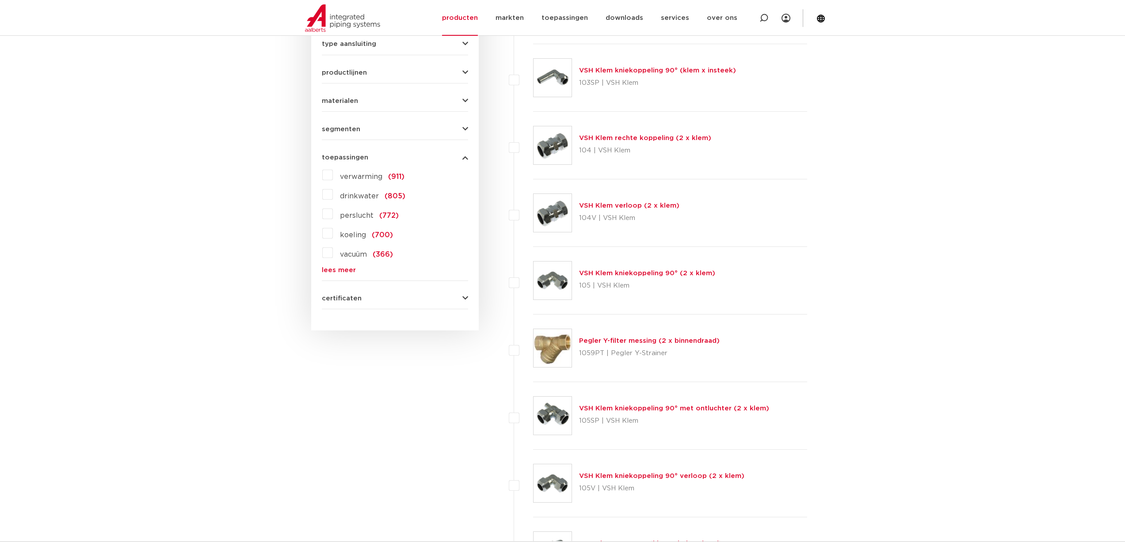
click at [360, 126] on button "segmenten" at bounding box center [395, 129] width 146 height 7
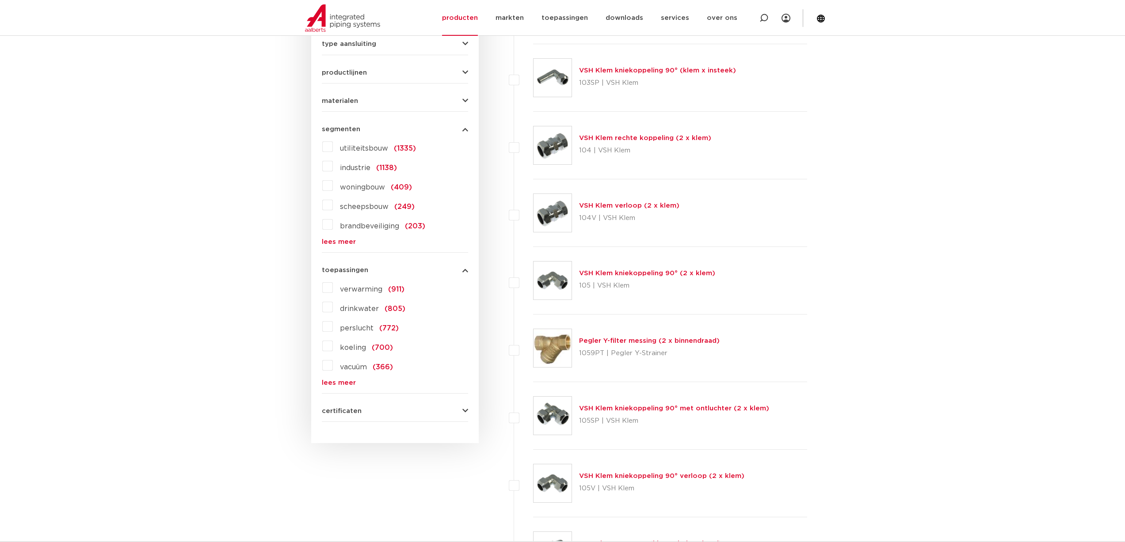
click at [333, 202] on label "scheepsbouw (249)" at bounding box center [374, 205] width 82 height 14
click at [0, 0] on input "scheepsbouw (249)" at bounding box center [0, 0] width 0 height 0
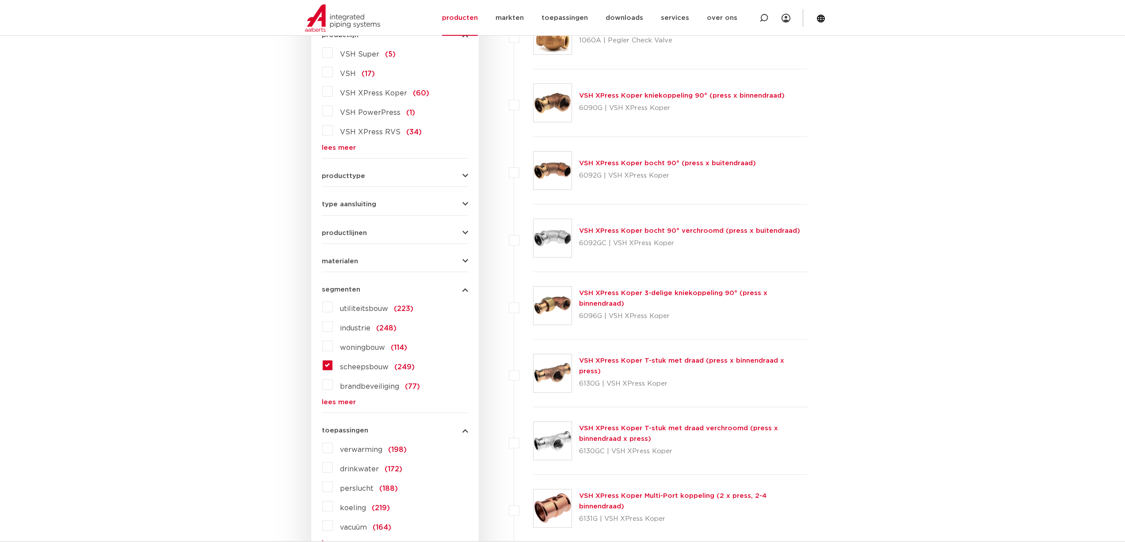
scroll to position [241, 0]
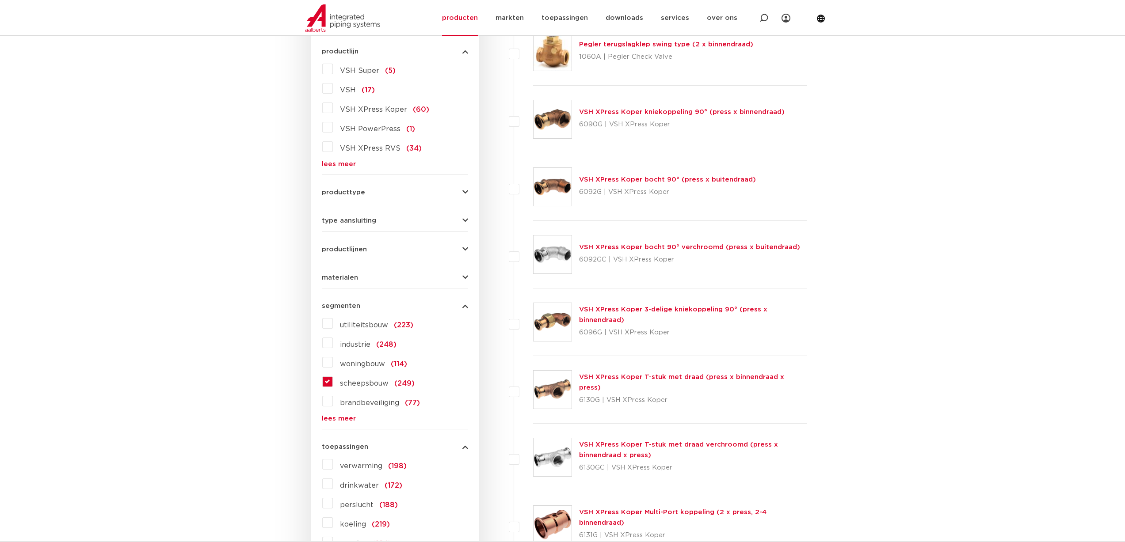
click at [335, 269] on div "materialen messing (39) roestvaststaal (37) staal (53) koper (51) kunststof (12…" at bounding box center [395, 274] width 146 height 14
click at [335, 276] on span "materialen" at bounding box center [340, 277] width 36 height 7
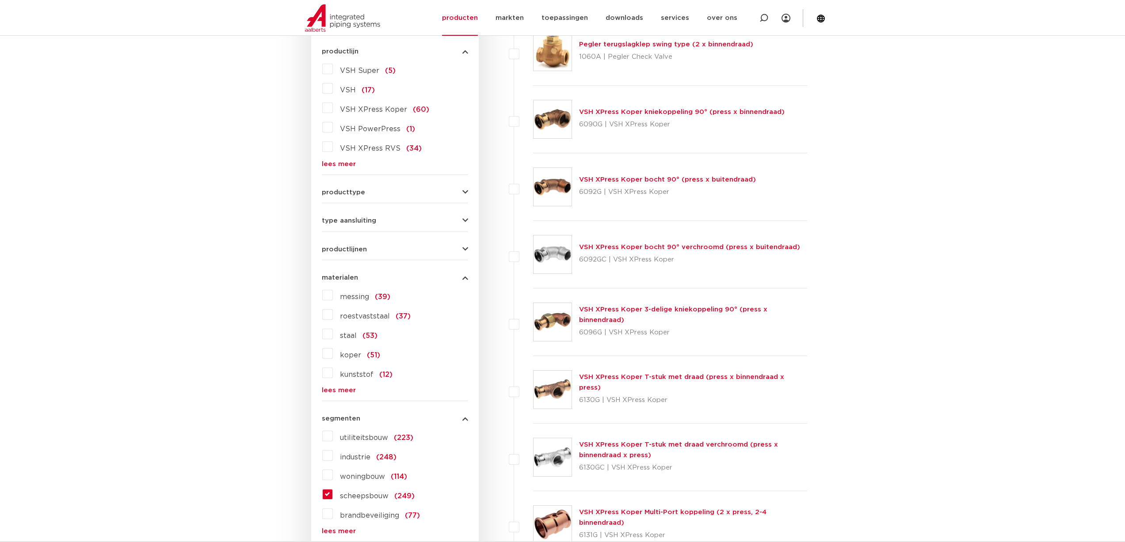
click at [333, 319] on label "roestvaststaal (37)" at bounding box center [372, 315] width 78 height 14
click at [0, 0] on input "roestvaststaal (37)" at bounding box center [0, 0] width 0 height 0
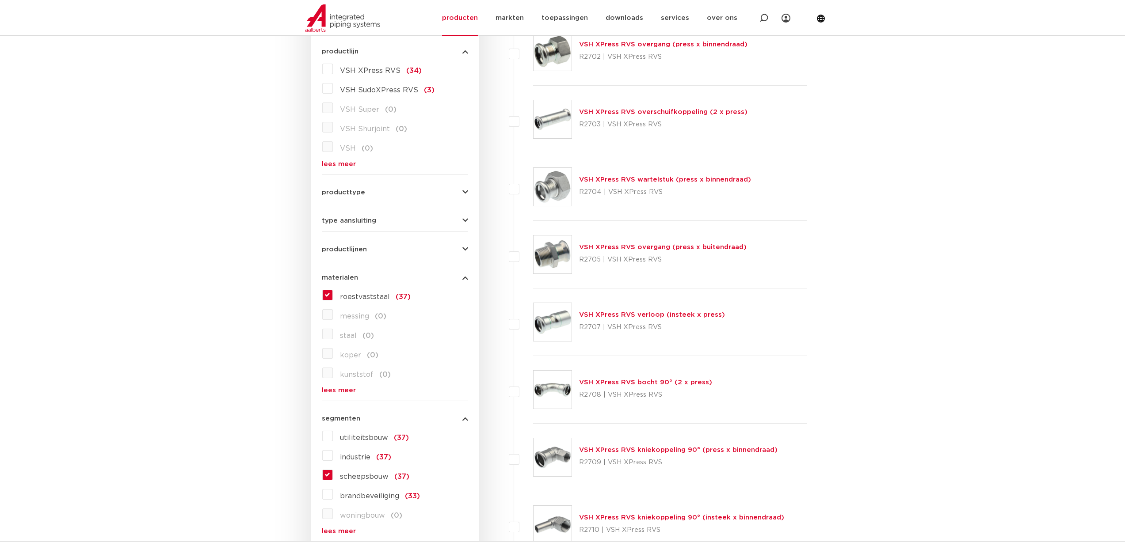
click at [343, 392] on link "lees meer" at bounding box center [395, 390] width 146 height 7
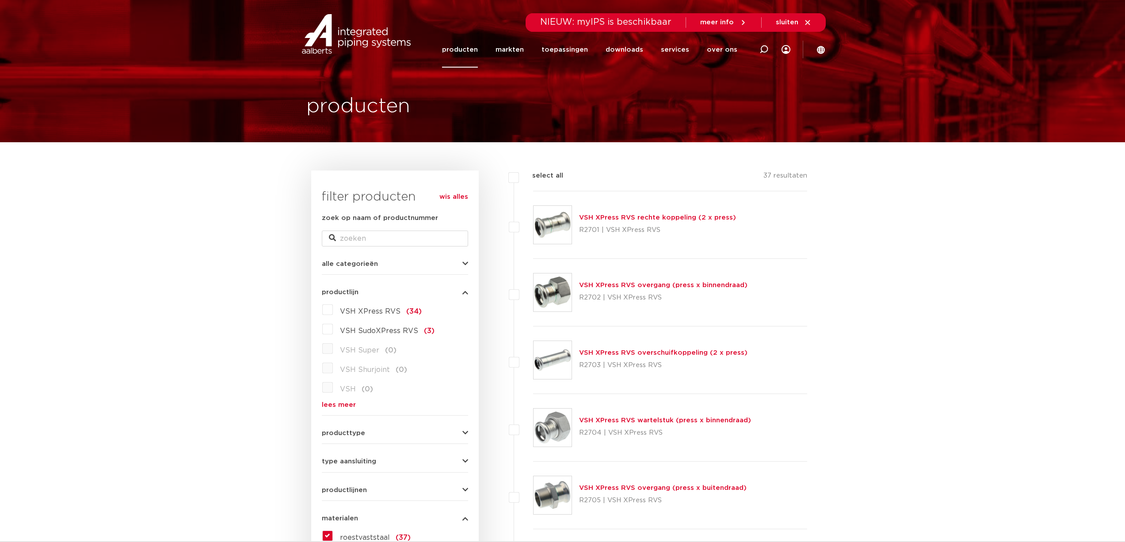
click at [465, 50] on link "producten" at bounding box center [460, 50] width 36 height 36
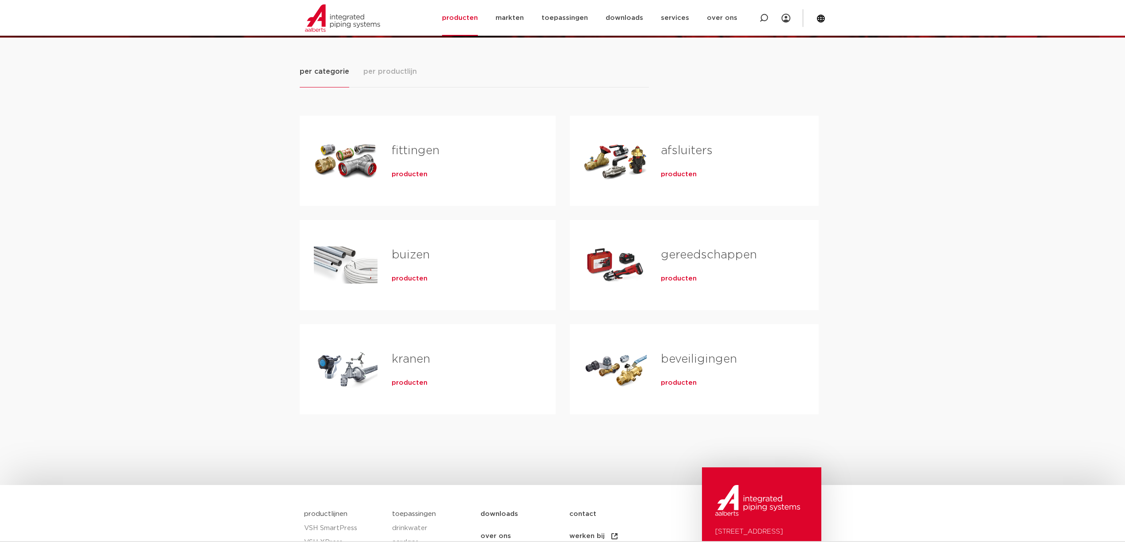
scroll to position [88, 0]
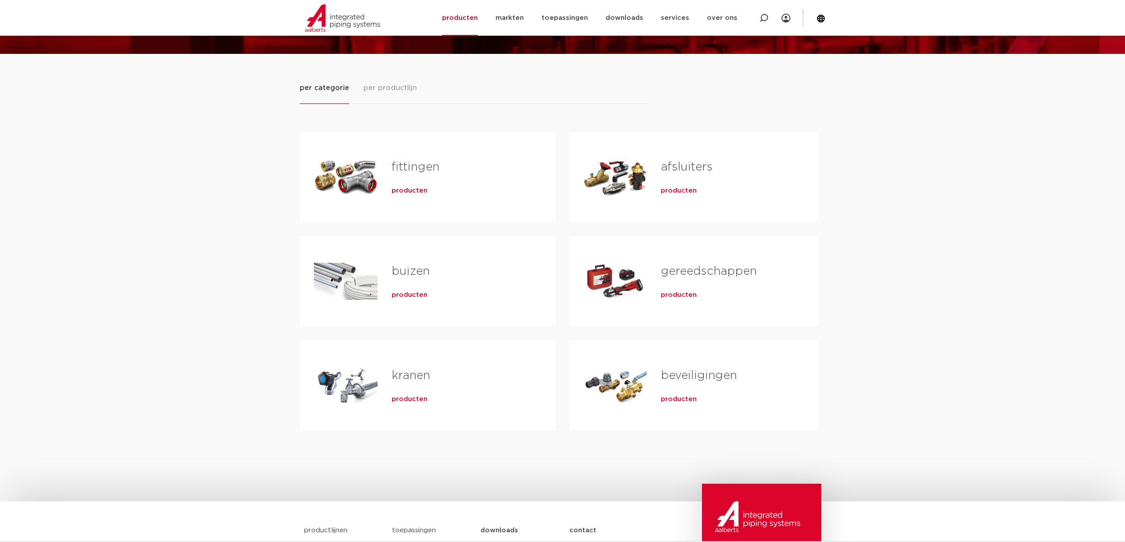
click at [684, 188] on span "producten" at bounding box center [679, 191] width 36 height 9
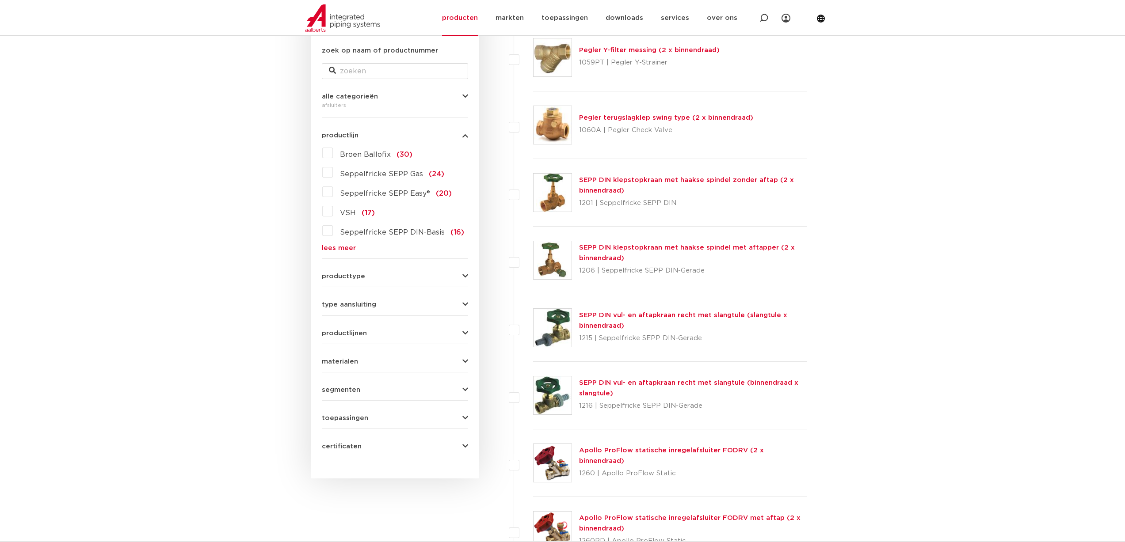
scroll to position [177, 0]
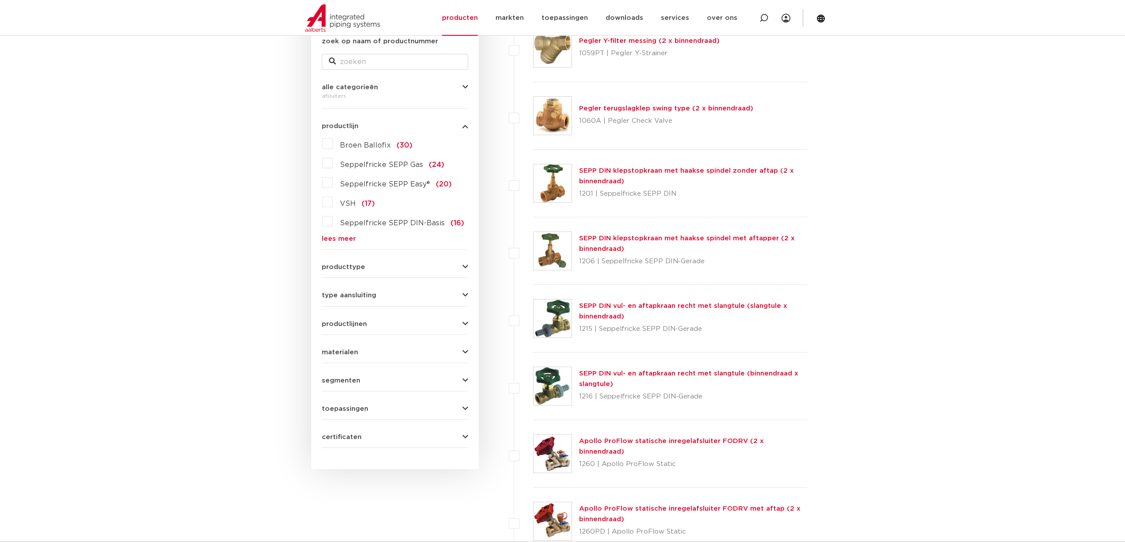
click at [353, 351] on span "materialen" at bounding box center [340, 352] width 36 height 7
click at [333, 390] on label "roestvaststaal (20)" at bounding box center [372, 389] width 79 height 14
click at [0, 0] on input "roestvaststaal (20)" at bounding box center [0, 0] width 0 height 0
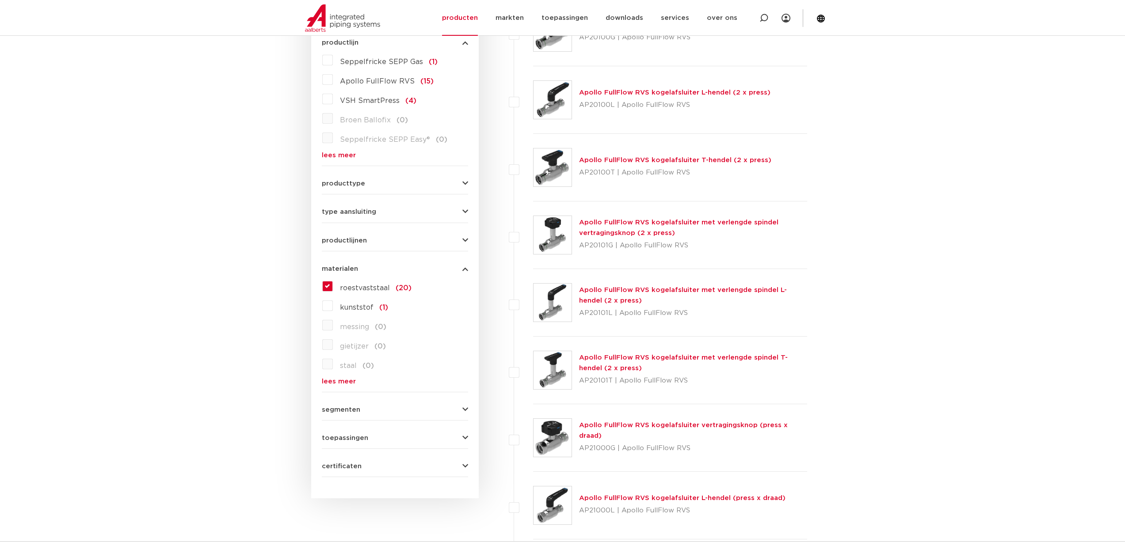
scroll to position [265, 0]
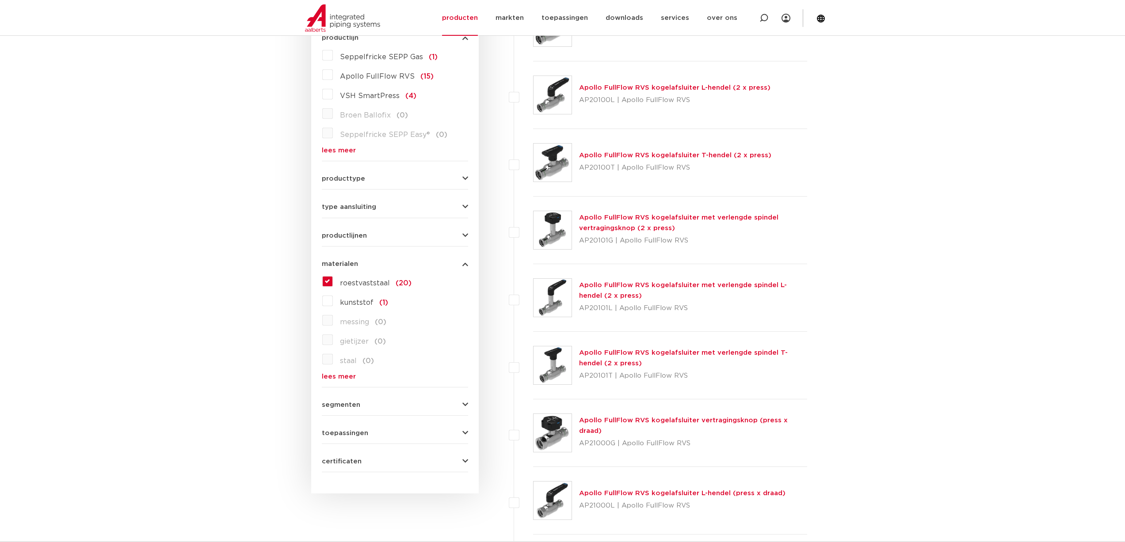
click at [347, 403] on span "segmenten" at bounding box center [341, 405] width 38 height 7
click at [333, 284] on label "roestvaststaal (20)" at bounding box center [372, 281] width 79 height 14
click at [0, 0] on input "roestvaststaal (20)" at bounding box center [0, 0] width 0 height 0
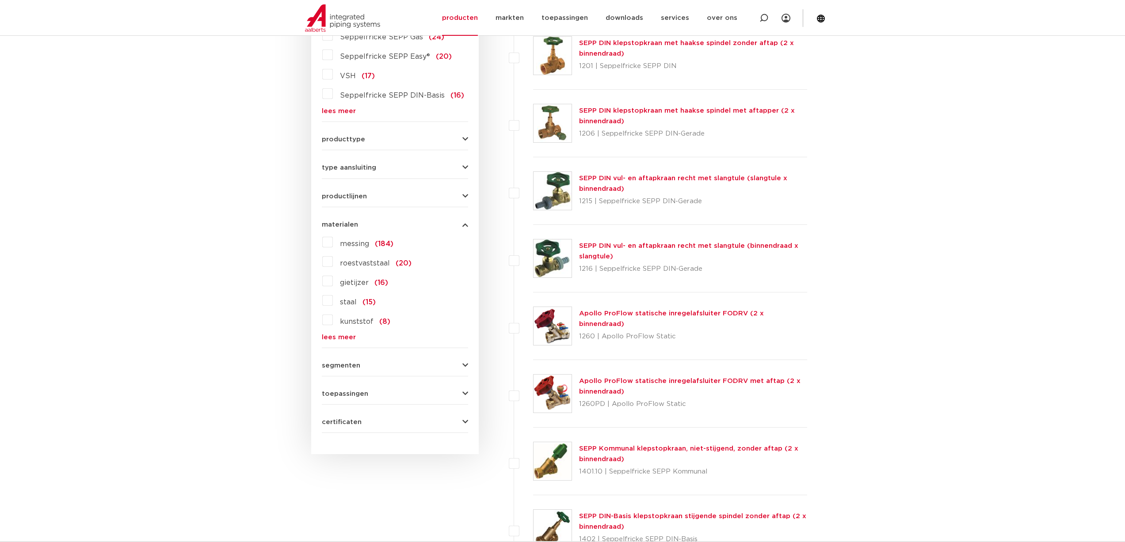
scroll to position [308, 0]
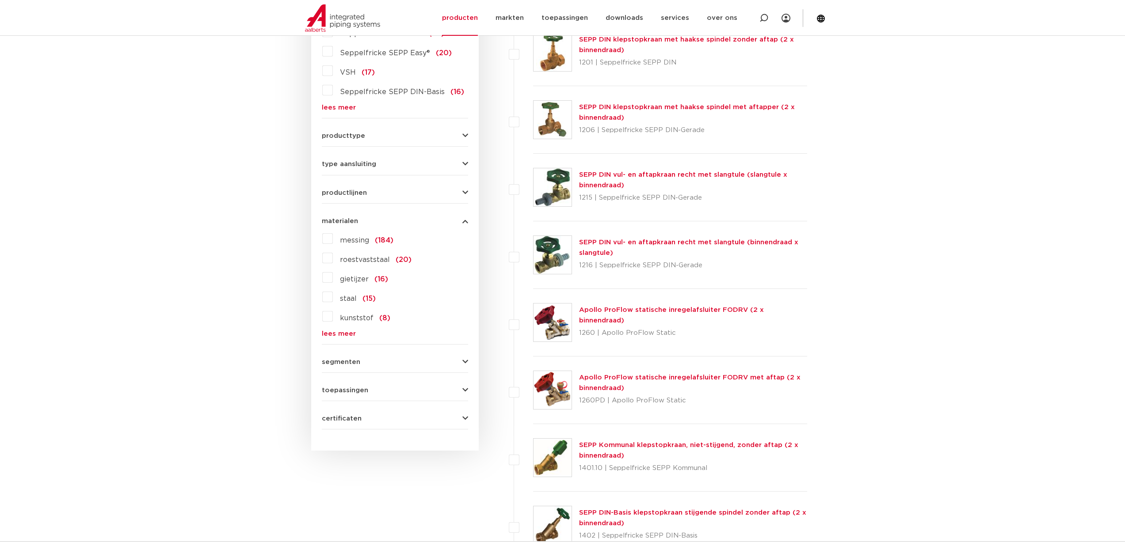
click at [341, 339] on form "zoek op naam of productnummer alle categorieën afsluiters [GEOGRAPHIC_DATA] afs…" at bounding box center [395, 167] width 146 height 525
click at [341, 336] on link "lees meer" at bounding box center [395, 334] width 146 height 7
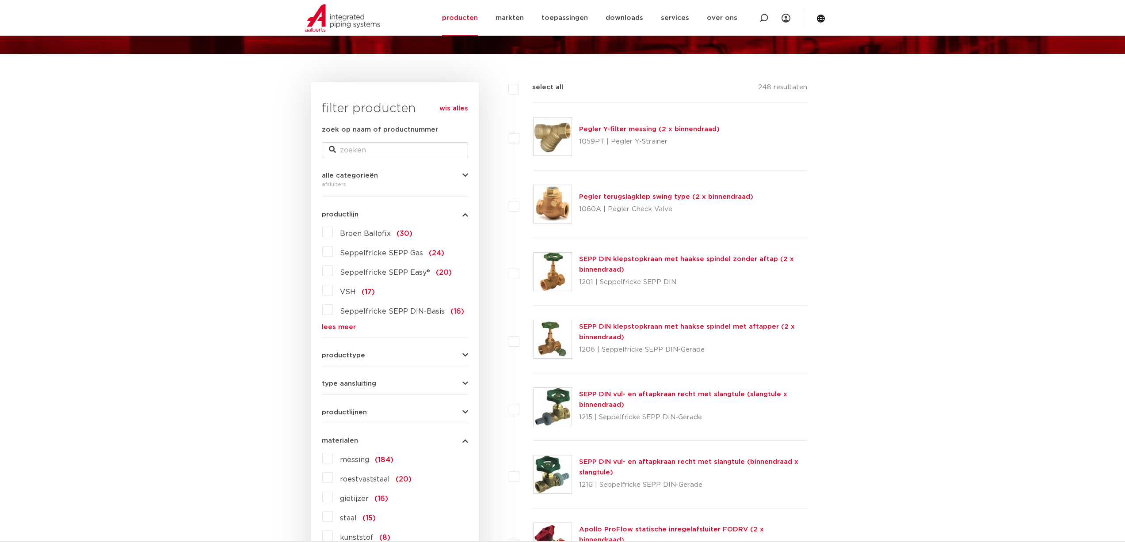
scroll to position [0, 0]
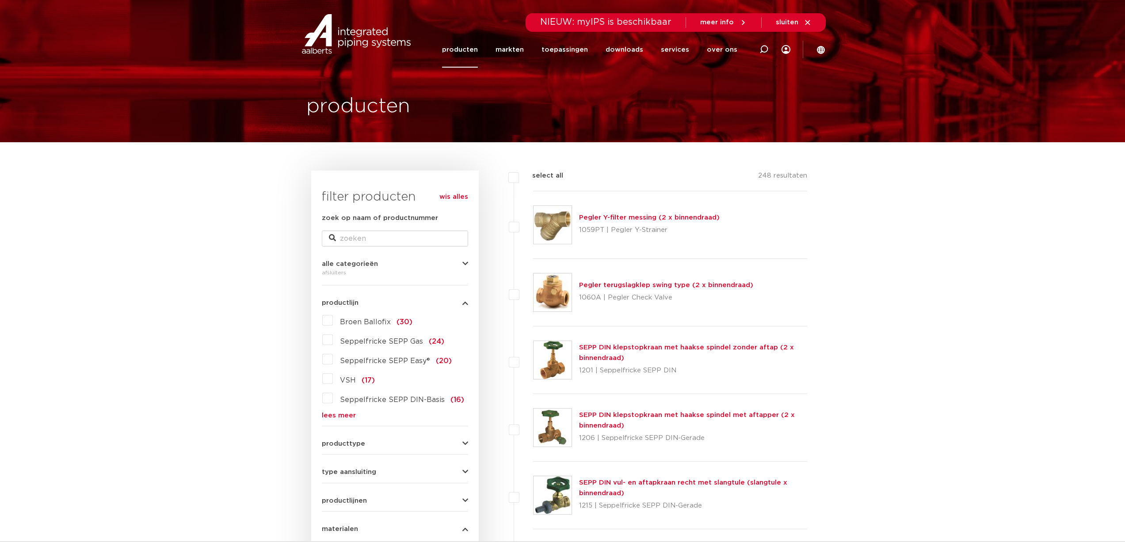
click at [471, 46] on link "producten" at bounding box center [460, 50] width 36 height 36
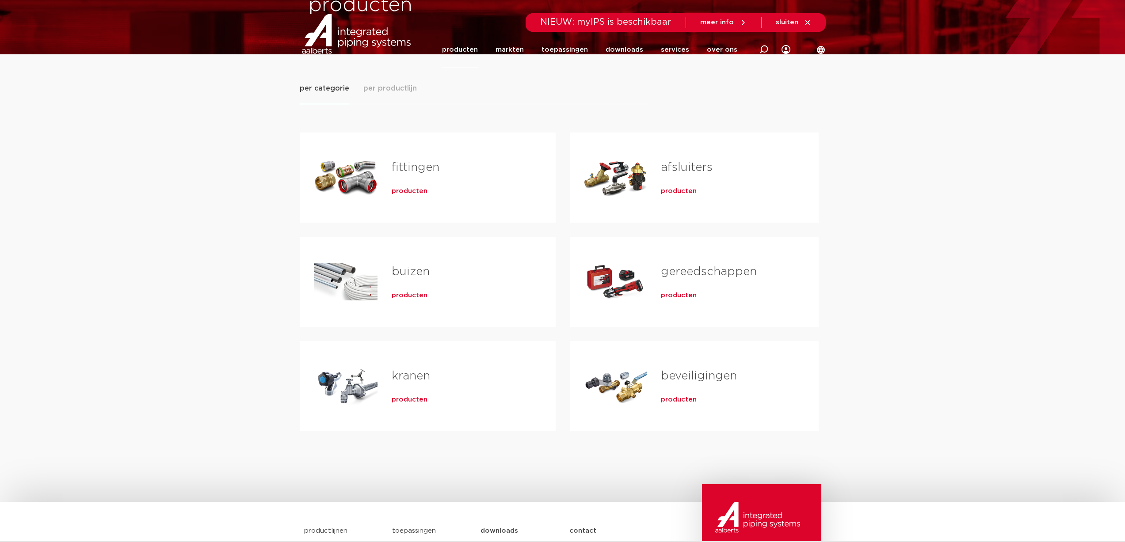
scroll to position [88, 0]
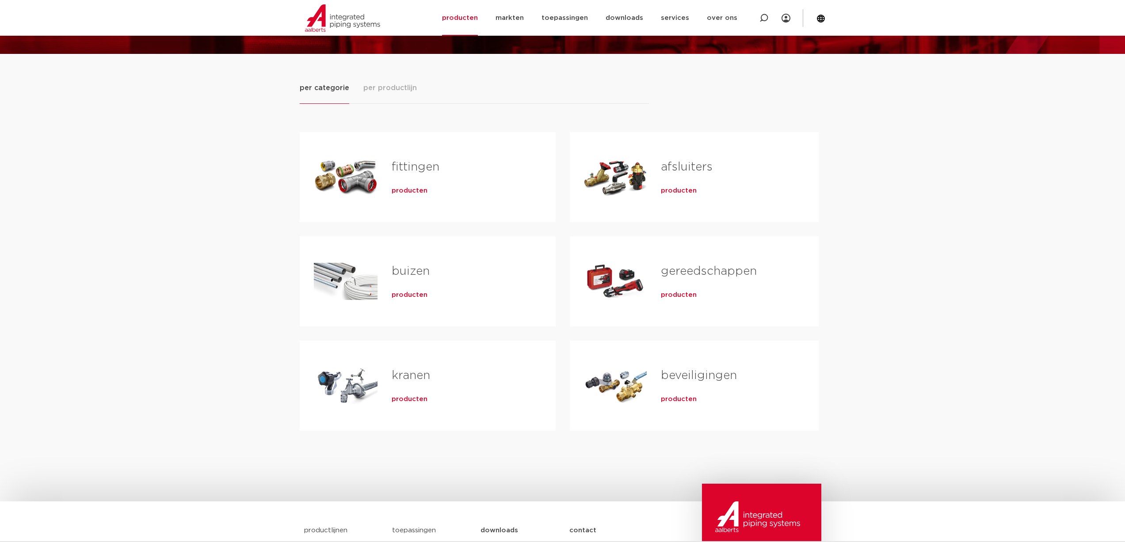
click at [608, 367] on div "Tabs. Open items met enter of spatie, sluit af met escape en navigeer met de pi…" at bounding box center [615, 386] width 63 height 62
click at [664, 398] on span "producten" at bounding box center [679, 399] width 36 height 9
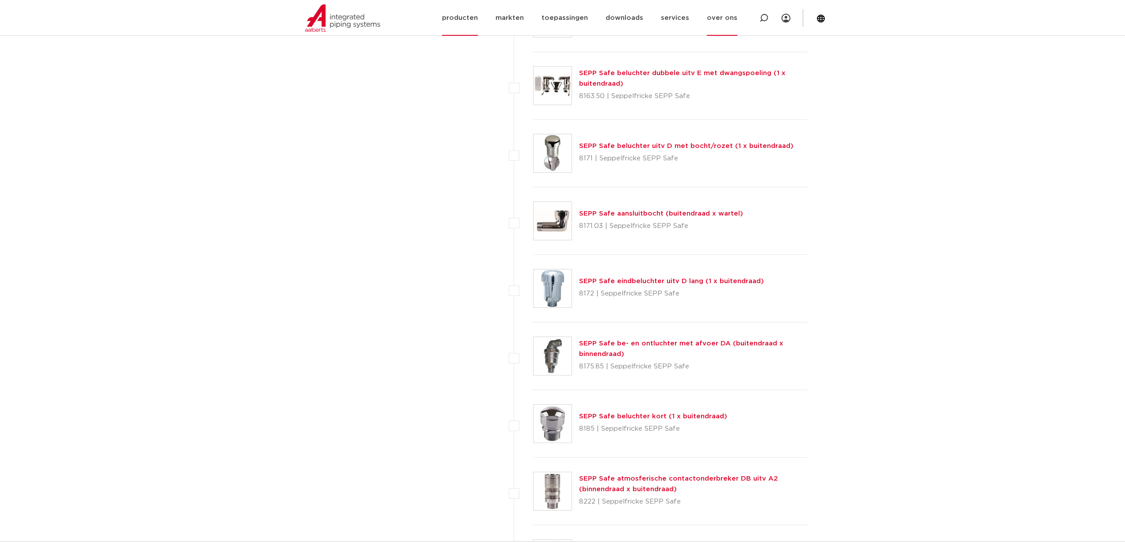
scroll to position [2605, 0]
